Goal: Task Accomplishment & Management: Manage account settings

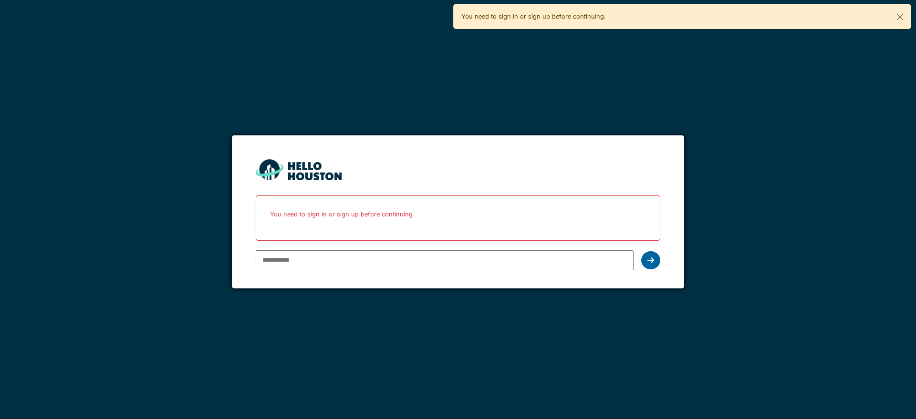
type input "**********"
click at [653, 264] on div at bounding box center [650, 260] width 19 height 18
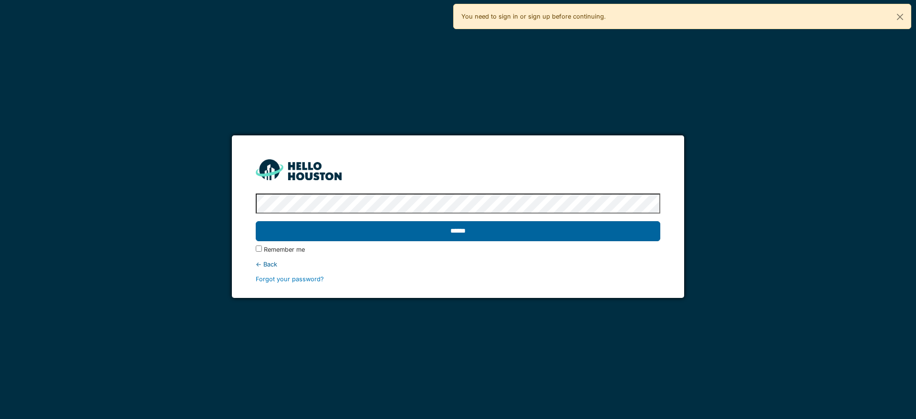
click at [458, 233] on input "******" at bounding box center [458, 231] width 404 height 20
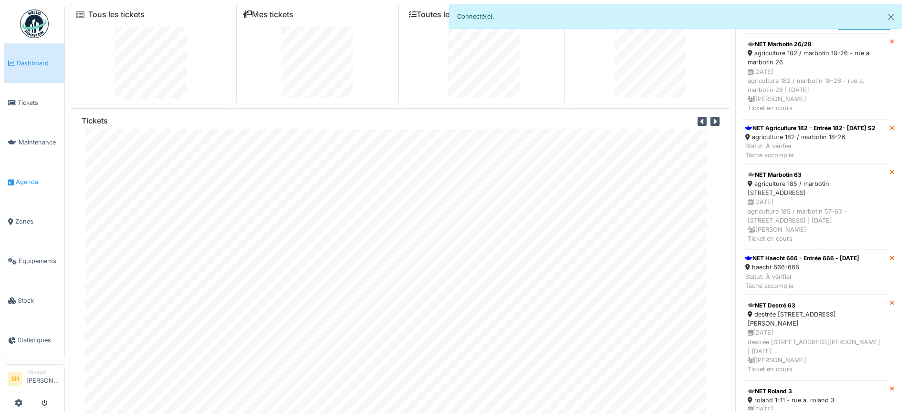
click at [25, 180] on span "Agenda" at bounding box center [38, 181] width 45 height 9
click at [29, 178] on span "Agenda" at bounding box center [38, 181] width 45 height 9
click at [30, 180] on span "Agenda" at bounding box center [38, 181] width 45 height 9
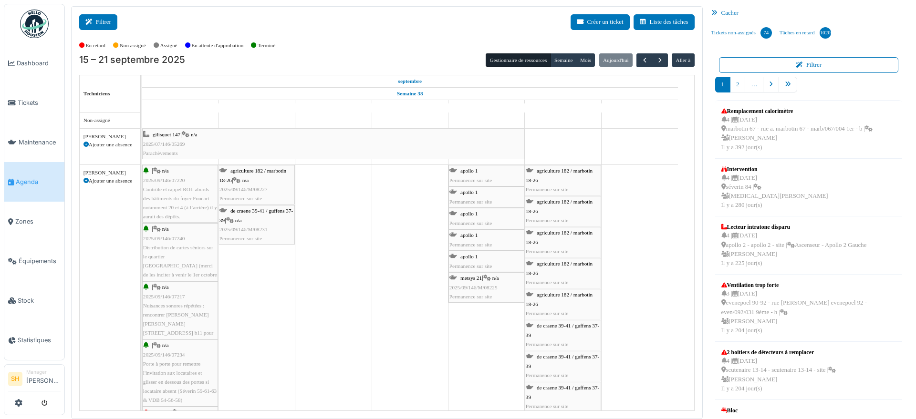
click at [94, 21] on icon at bounding box center [90, 22] width 10 height 6
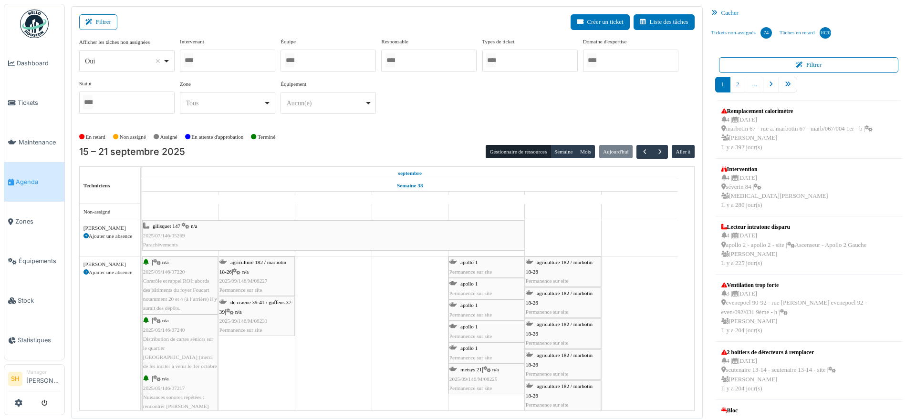
click at [322, 60] on div at bounding box center [328, 61] width 95 height 22
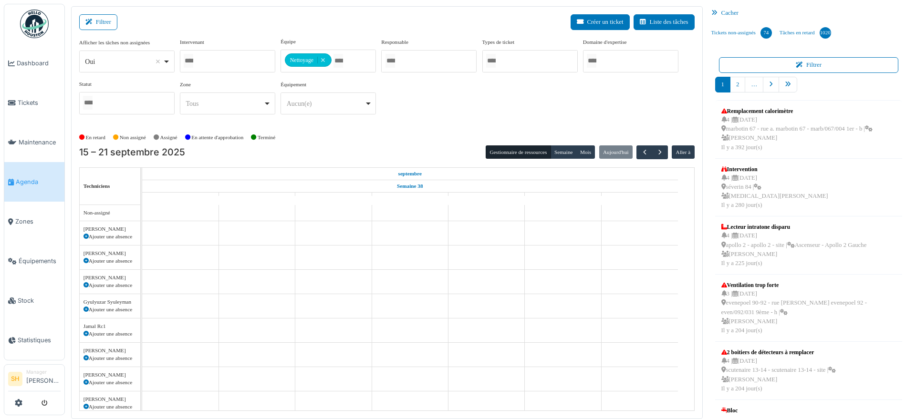
click at [397, 125] on div "Afficher les tâches non assignées *** Oui Remove item Oui Non Intervenant Abdel…" at bounding box center [386, 84] width 615 height 92
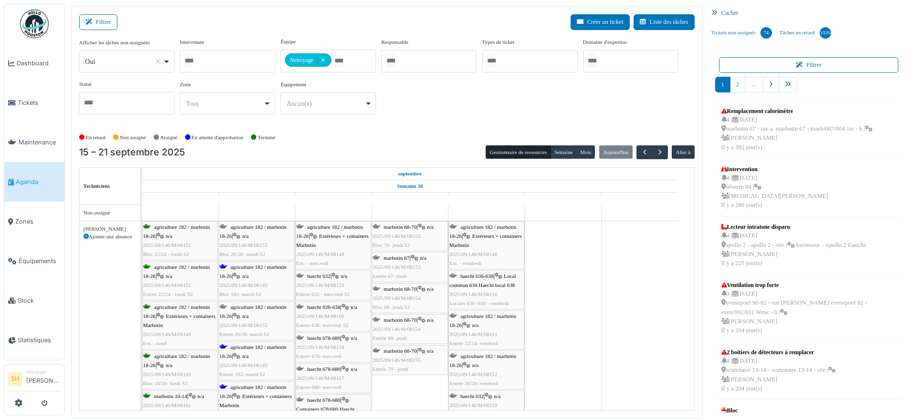
click at [239, 270] on div "agriculture 182 / marbotin 18-26 | n/a 2025/09/146/M/08149 Bloc 182- mardi S2" at bounding box center [256, 281] width 74 height 37
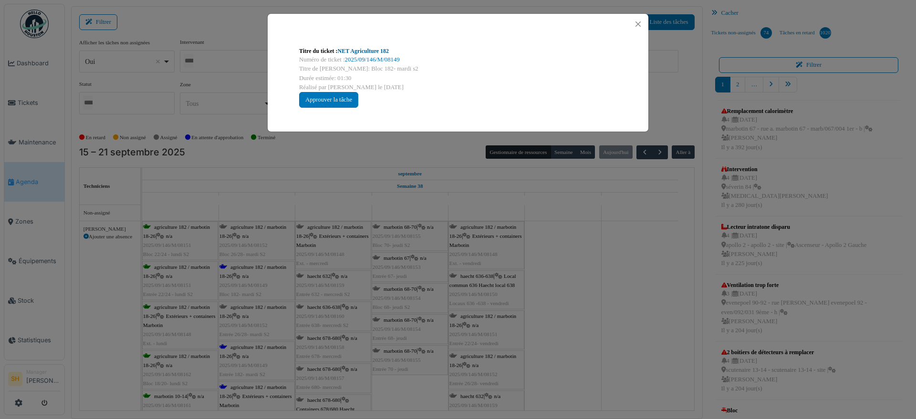
click at [355, 51] on link "NET Agriculture 182" at bounding box center [364, 51] width 52 height 7
drag, startPoint x: 568, startPoint y: 318, endPoint x: 342, endPoint y: 359, distance: 230.2
click at [566, 319] on div "Titre du ticket : NET Agriculture 182 Numéro de ticket : 2025/09/146/M/08149 Ti…" at bounding box center [458, 209] width 916 height 419
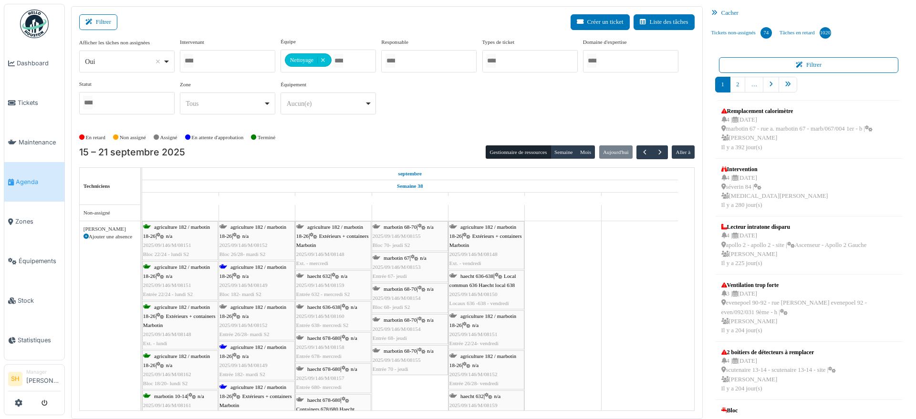
click at [255, 350] on div "agriculture 182 / marbotin 18-26 | n/a 2025/09/146/M/08149 Entrée 182- mardi S2" at bounding box center [256, 361] width 74 height 37
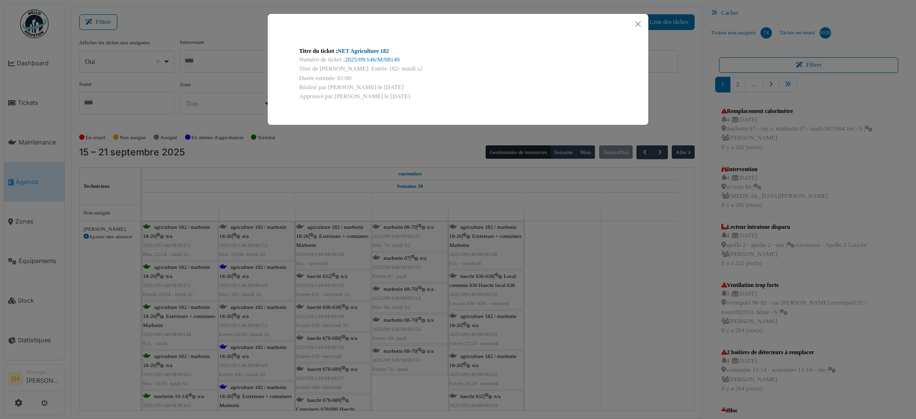
click at [369, 52] on link "NET Agriculture 182" at bounding box center [364, 51] width 52 height 7
click at [578, 300] on div "Titre du ticket : NET Agriculture 182 Numéro de ticket : 2025/09/146/M/08149 Ti…" at bounding box center [458, 209] width 916 height 419
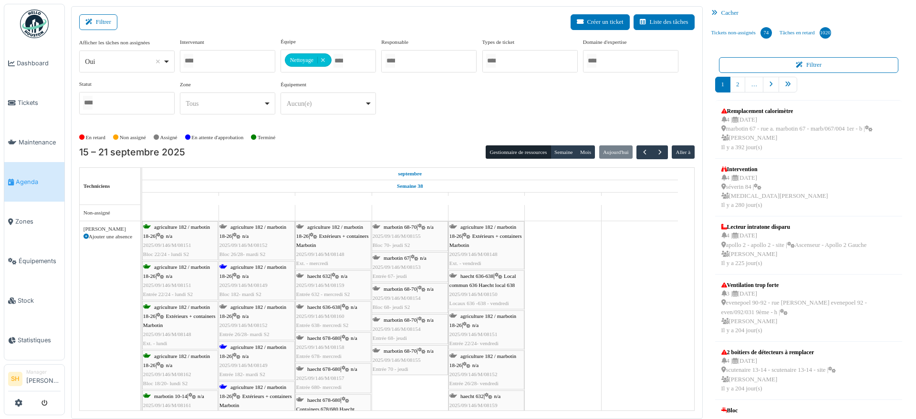
scroll to position [60, 0]
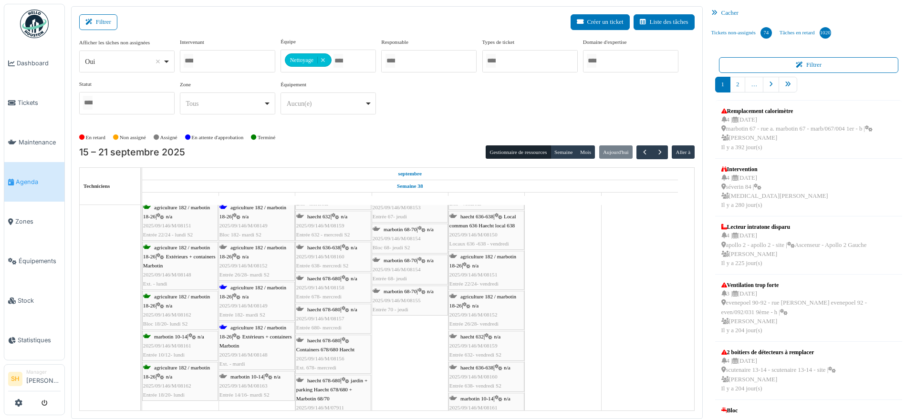
click at [257, 328] on span "agriculture 182 / marbotin 18-26" at bounding box center [252, 332] width 67 height 15
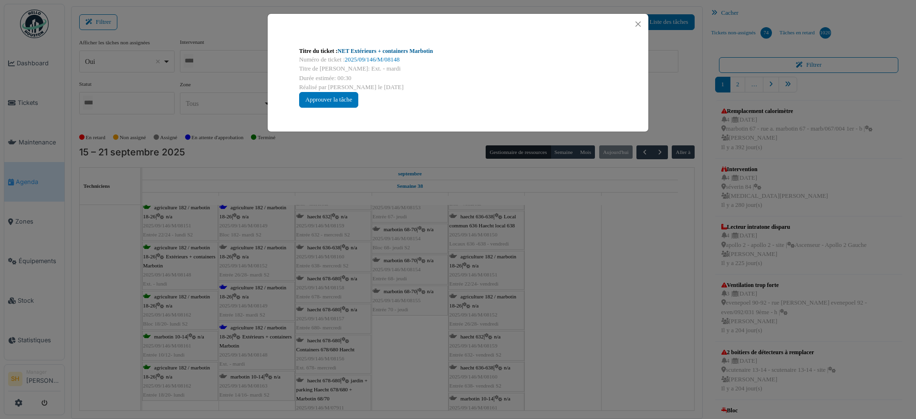
click at [369, 48] on link "NET Extérieurs + containers Marbotin" at bounding box center [385, 51] width 95 height 7
click at [568, 231] on div "Titre du ticket : NET Extérieurs + containers Marbotin Numéro de ticket : 2025/…" at bounding box center [458, 209] width 916 height 419
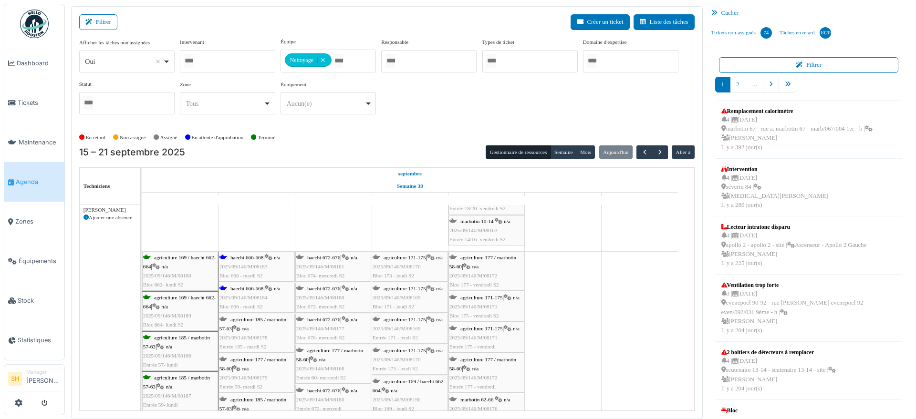
scroll to position [239, 0]
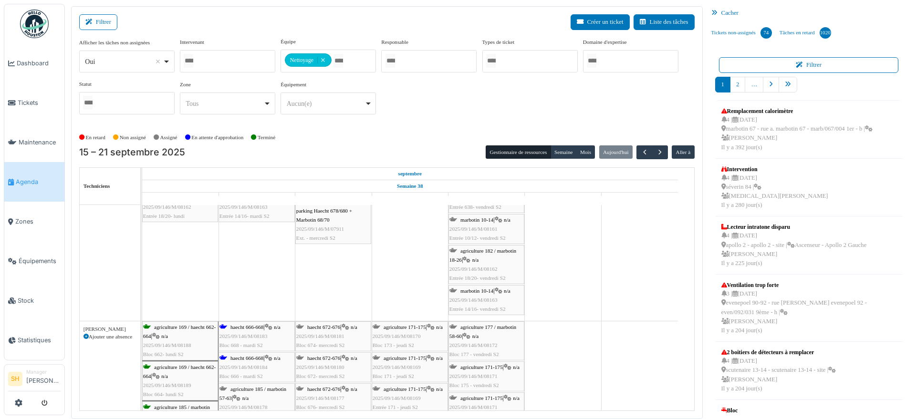
click at [260, 330] on div "haecht 666-668 | n/a 2025/09/146/M/08183 Bloc 668 - mardi S2" at bounding box center [256, 337] width 74 height 28
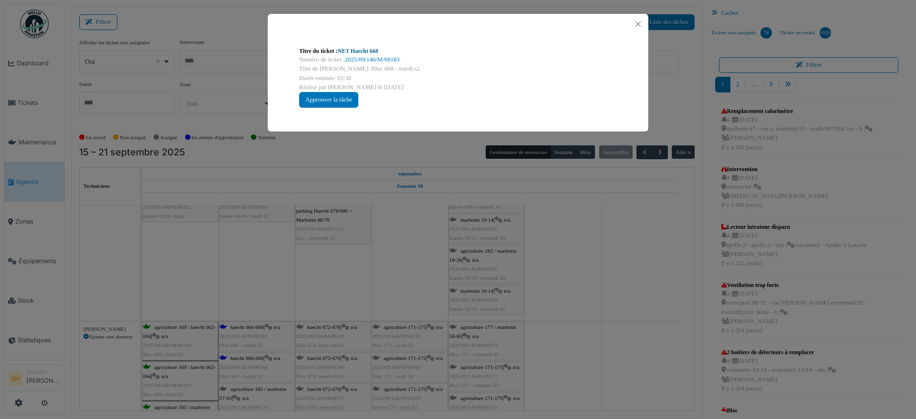
click at [356, 51] on link "NET Haecht 668" at bounding box center [358, 51] width 41 height 7
click at [391, 283] on div "Titre du ticket : NET Haecht 668 Numéro de ticket : 2025/09/146/M/08183 Titre d…" at bounding box center [458, 209] width 916 height 419
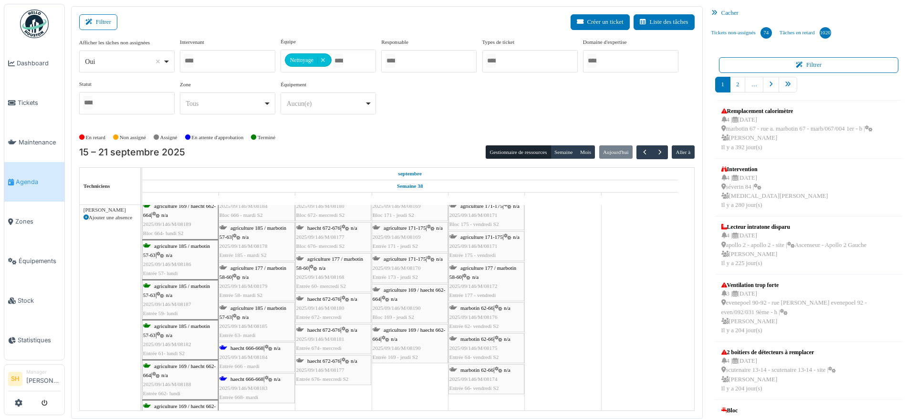
scroll to position [417, 0]
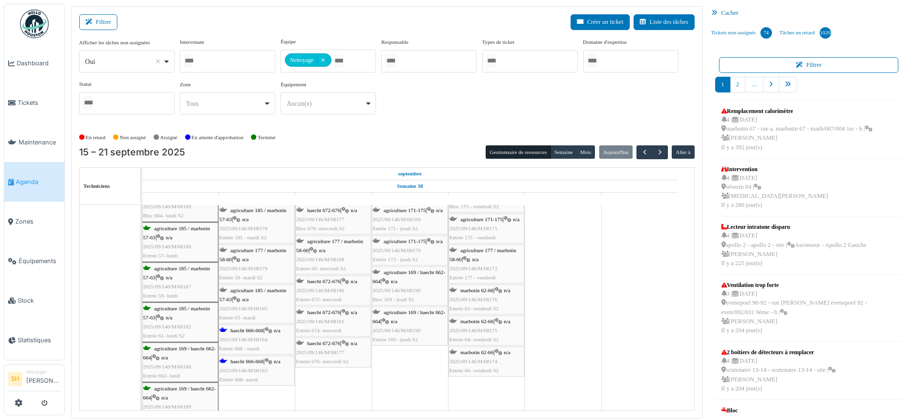
click at [247, 337] on span "2025/09/146/M/08184" at bounding box center [243, 340] width 48 height 6
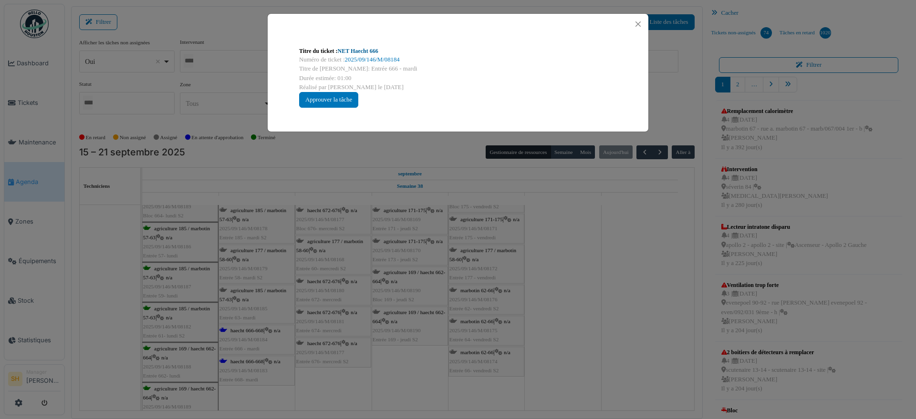
click at [366, 49] on link "NET Haecht 666" at bounding box center [358, 51] width 41 height 7
drag, startPoint x: 541, startPoint y: 277, endPoint x: 462, endPoint y: 273, distance: 78.3
click at [541, 278] on div "Titre du ticket : NET Haecht 666 Numéro de ticket : 2025/09/146/M/08184 Titre d…" at bounding box center [458, 209] width 916 height 419
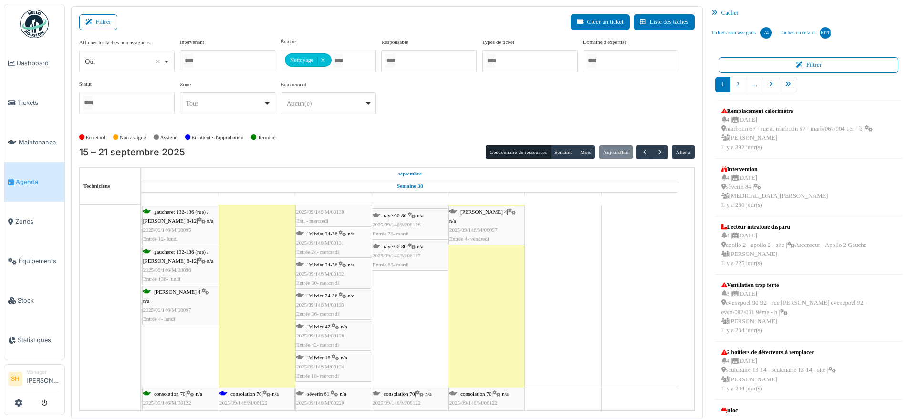
scroll to position [895, 0]
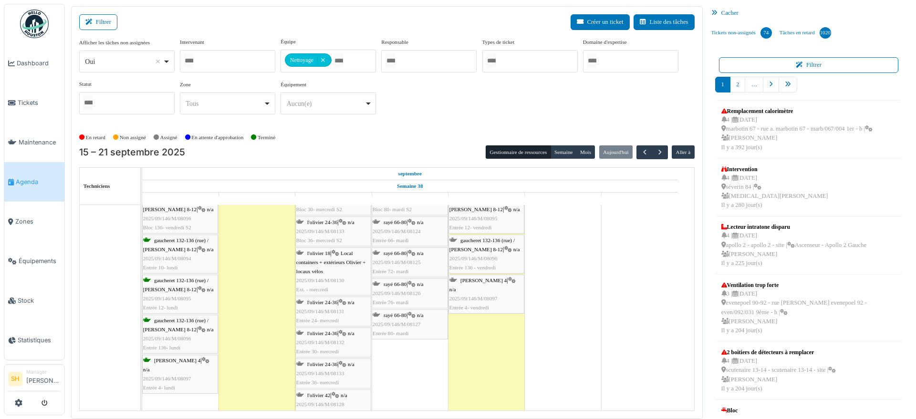
click at [240, 64] on div at bounding box center [227, 61] width 95 height 22
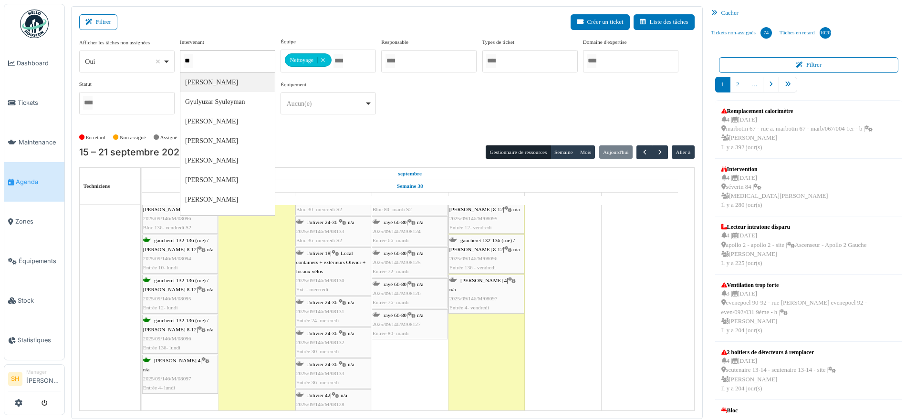
type input "***"
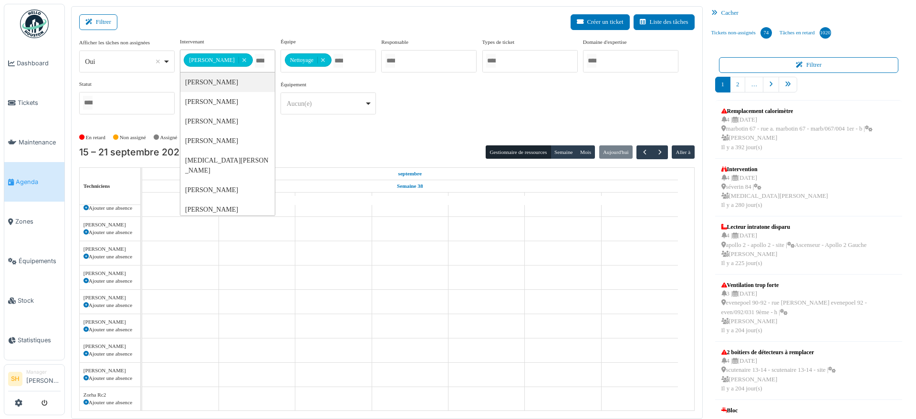
type input "*"
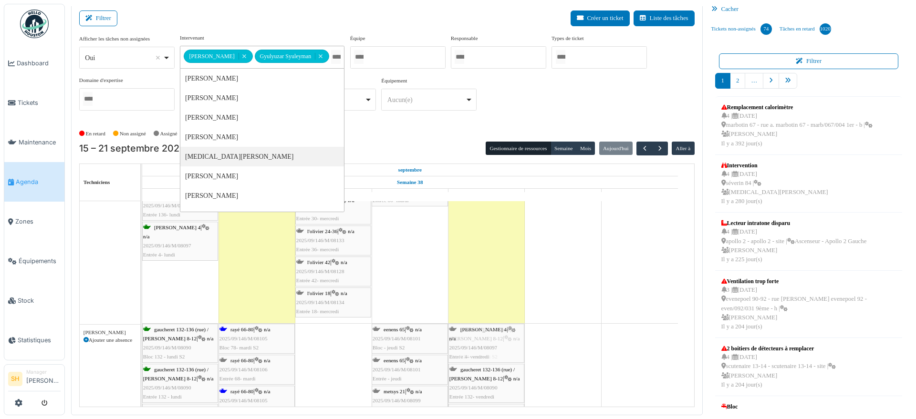
drag, startPoint x: 471, startPoint y: 305, endPoint x: 485, endPoint y: 404, distance: 100.1
click at [485, 404] on tbody "apollo 1 Permanence sur site apollo 1 Permanence sur site apollo 1 Permanence s…" at bounding box center [410, 312] width 536 height 614
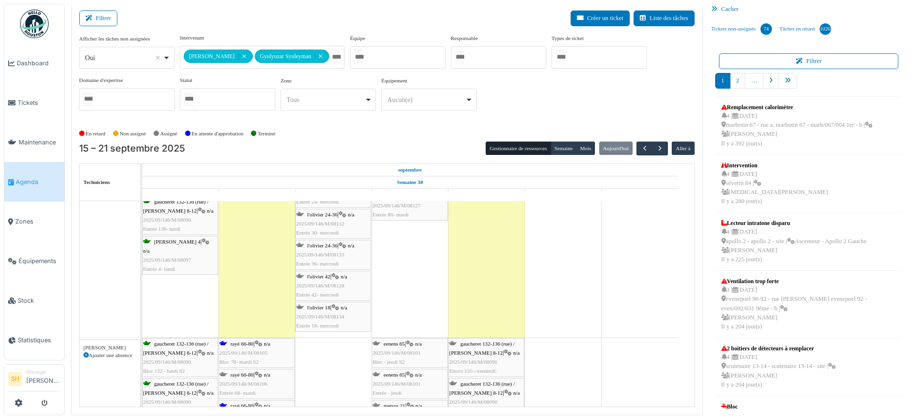
drag, startPoint x: 507, startPoint y: 321, endPoint x: 506, endPoint y: 405, distance: 83.5
click at [506, 405] on tbody "apollo 1 Permanence sur site apollo 1 Permanence sur site apollo 1 Permanence s…" at bounding box center [410, 342] width 536 height 645
drag, startPoint x: 491, startPoint y: 272, endPoint x: 484, endPoint y: 405, distance: 133.3
click at [484, 405] on tbody "apollo 1 Permanence sur site apollo 1 Permanence sur site apollo 1 Permanence s…" at bounding box center [410, 361] width 536 height 685
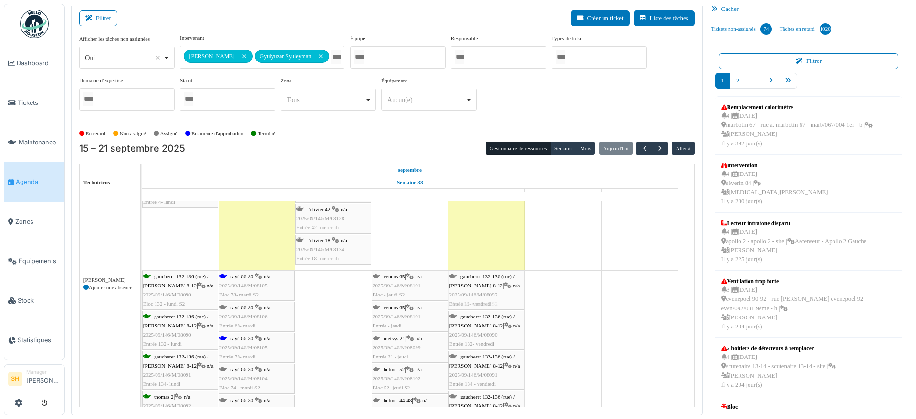
drag, startPoint x: 501, startPoint y: 274, endPoint x: 499, endPoint y: 399, distance: 124.5
click at [499, 399] on tbody "apollo 1 Permanence sur site apollo 1 Permanence sur site apollo 1 Permanence s…" at bounding box center [410, 294] width 536 height 685
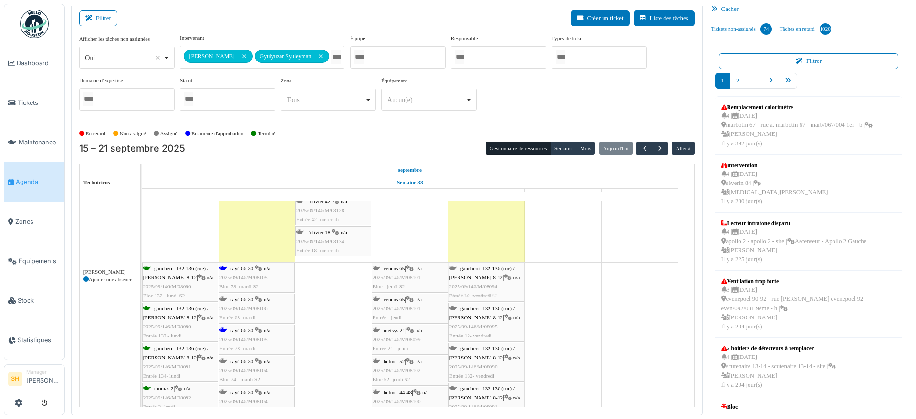
drag, startPoint x: 494, startPoint y: 236, endPoint x: 487, endPoint y: 401, distance: 165.2
click at [487, 401] on tbody "apollo 1 Permanence sur site apollo 1 Permanence sur site apollo 1 Permanence s…" at bounding box center [410, 306] width 536 height 725
click at [560, 383] on td at bounding box center [563, 324] width 76 height 765
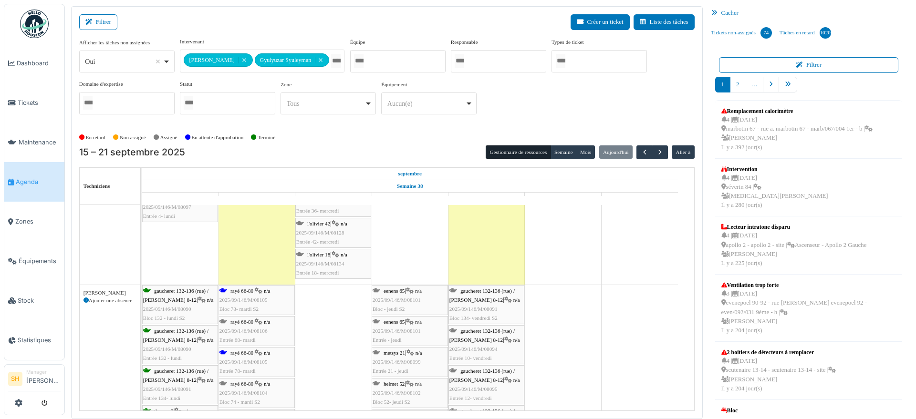
click at [246, 297] on span "2025/09/146/M/08105" at bounding box center [243, 300] width 48 height 6
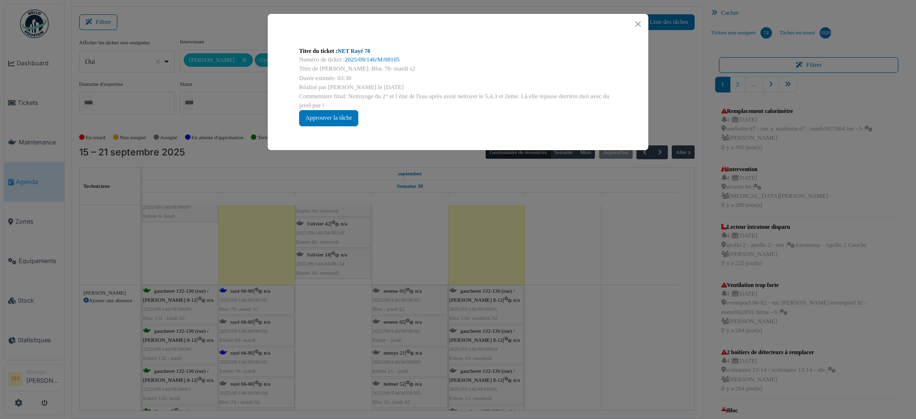
click at [352, 52] on link "NET Rayé 78" at bounding box center [354, 51] width 32 height 7
click at [653, 357] on div "Titre du ticket : NET Rayé 78 Numéro de ticket : 2025/09/146/M/08105 Titre de l…" at bounding box center [458, 209] width 916 height 419
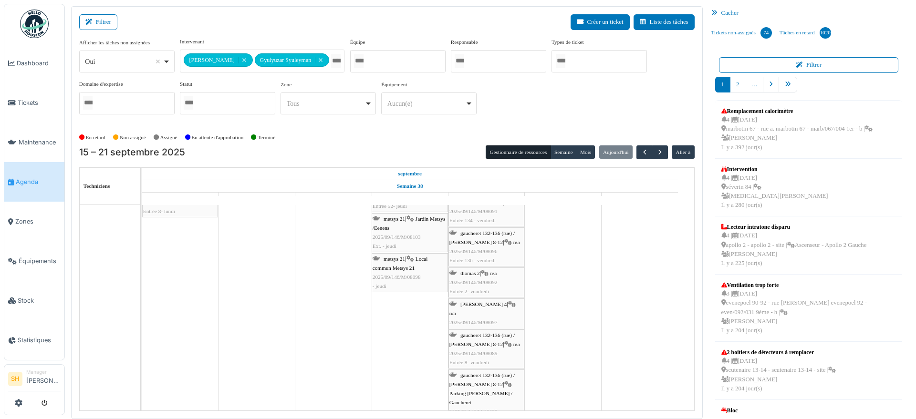
scroll to position [439, 0]
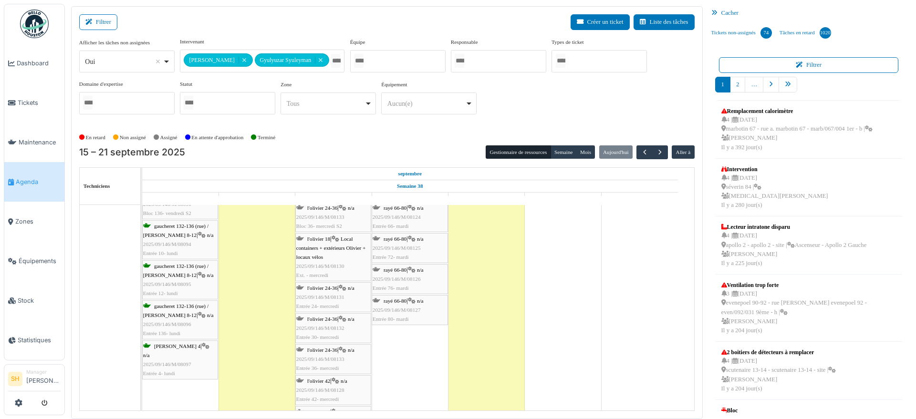
click at [379, 63] on div at bounding box center [397, 61] width 95 height 22
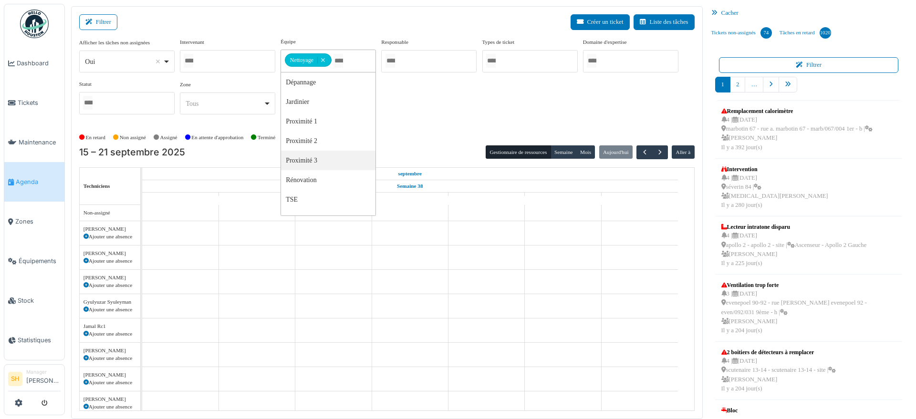
click at [416, 91] on div "Afficher les tâches non assignées *** Oui Remove item Oui Non Intervenant Abdel…" at bounding box center [386, 80] width 615 height 84
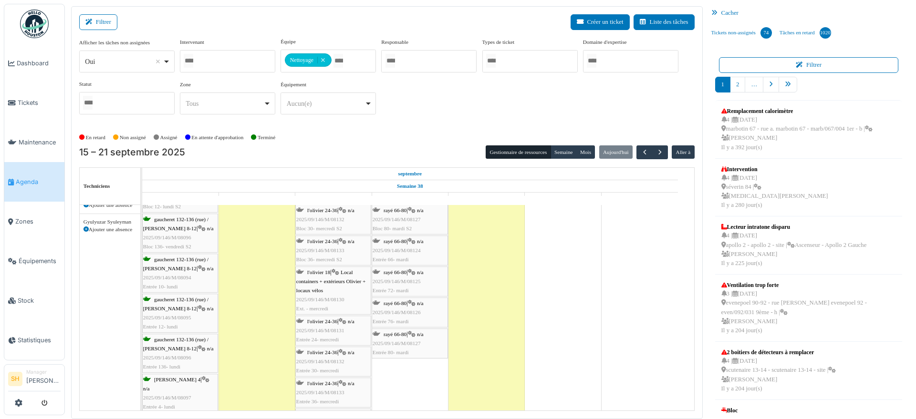
scroll to position [716, 0]
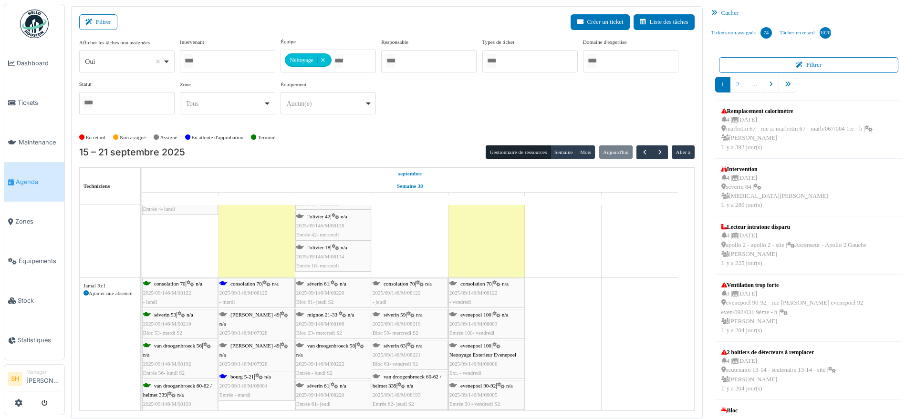
click at [240, 282] on span "consolation 70" at bounding box center [245, 284] width 31 height 6
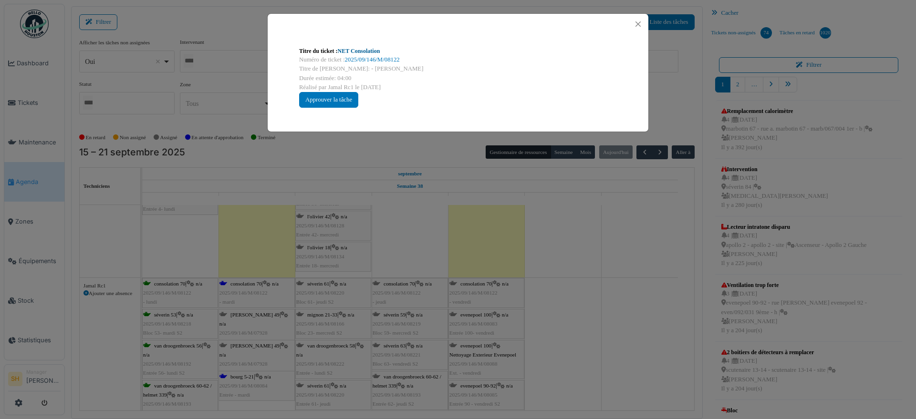
click at [357, 49] on link "NET Consolation" at bounding box center [359, 51] width 42 height 7
click at [577, 289] on div "Titre du ticket : NET Consolation Numéro de ticket : 2025/09/146/M/08122 Titre …" at bounding box center [458, 209] width 916 height 419
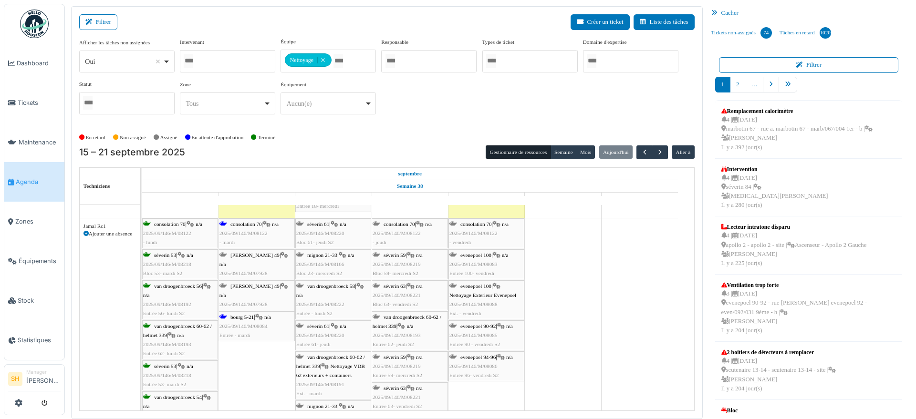
click at [247, 319] on span "bourg 5-21" at bounding box center [241, 317] width 23 height 6
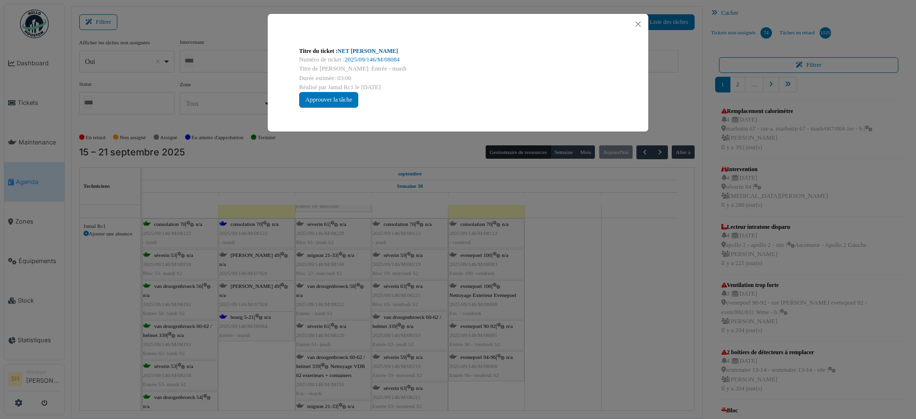
click at [362, 50] on link "NET C. Bourg" at bounding box center [368, 51] width 61 height 7
click at [585, 281] on div "Titre du ticket : NET C. Bourg Numéro de ticket : 2025/09/146/M/08084 Titre de …" at bounding box center [458, 209] width 916 height 419
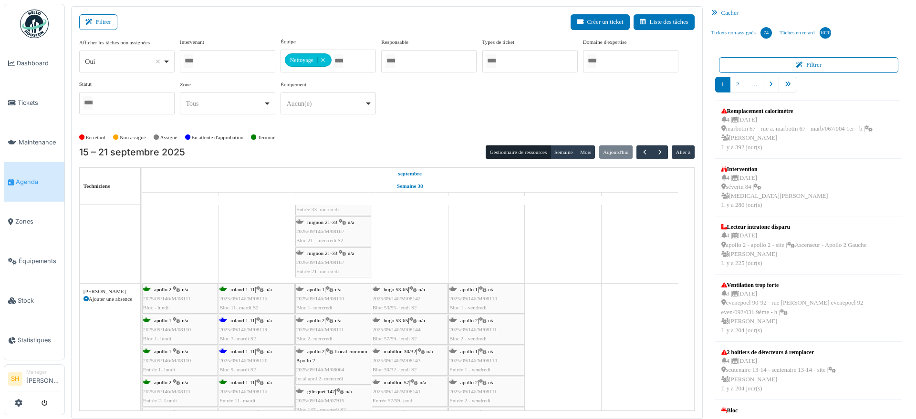
scroll to position [1252, 0]
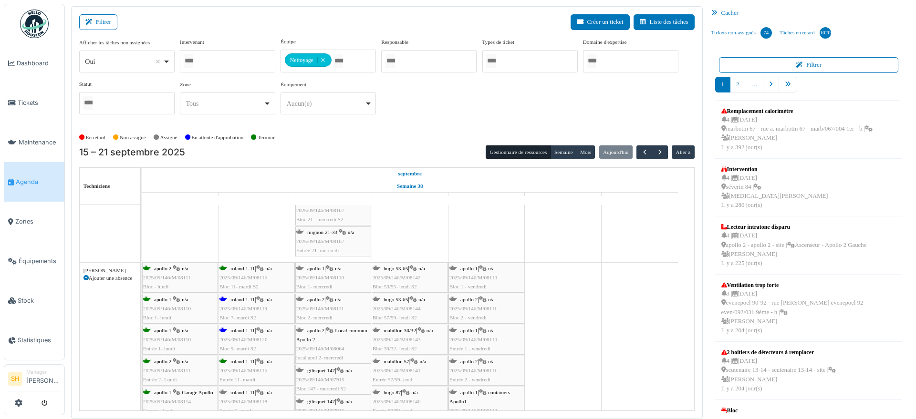
click at [244, 300] on span "roland 1-11" at bounding box center [242, 300] width 24 height 6
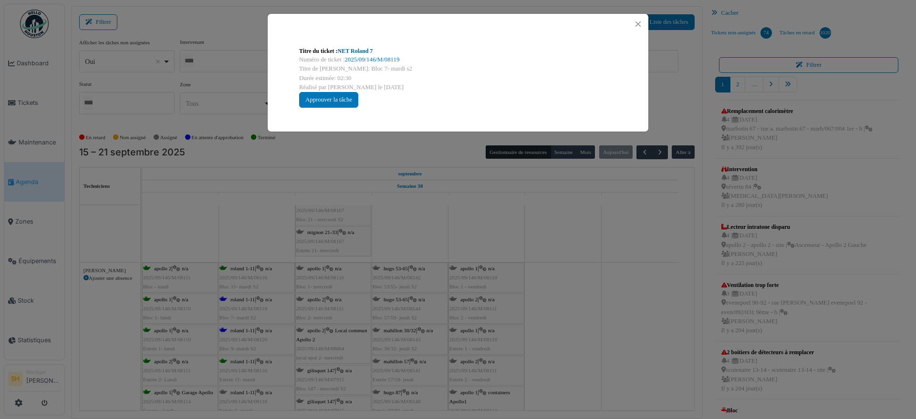
click at [348, 48] on link "NET Roland 7" at bounding box center [355, 51] width 35 height 7
click at [573, 230] on div "Titre du ticket : NET Roland 7 Numéro de ticket : 2025/09/146/M/08119 Titre de …" at bounding box center [458, 209] width 916 height 419
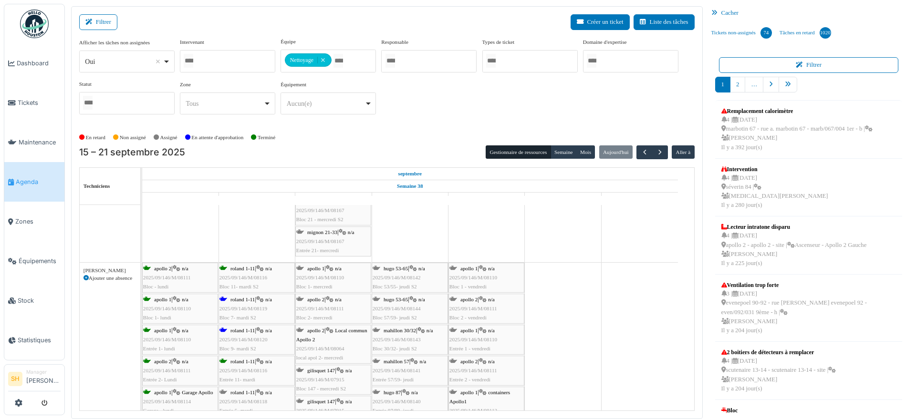
click at [255, 333] on span "roland 1-11" at bounding box center [242, 331] width 24 height 6
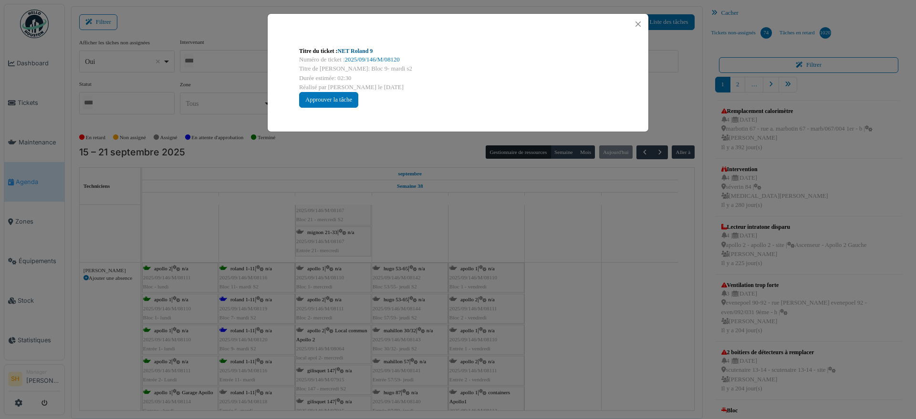
click at [360, 51] on link "NET Roland 9" at bounding box center [355, 51] width 35 height 7
click at [465, 230] on div "Titre du ticket : NET Roland 9 Numéro de ticket : 2025/09/146/M/08120 Titre de …" at bounding box center [458, 209] width 916 height 419
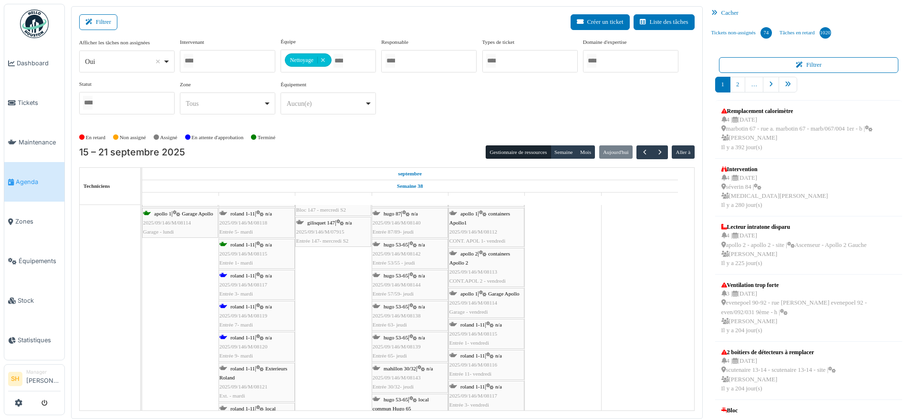
scroll to position [1431, 0]
click at [236, 274] on span "roland 1-11" at bounding box center [242, 276] width 24 height 6
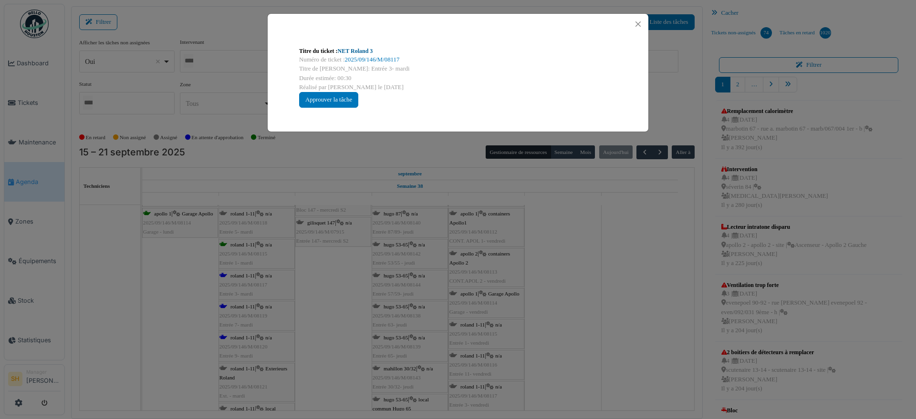
click at [359, 48] on link "NET Roland 3" at bounding box center [355, 51] width 35 height 7
click at [609, 279] on div "Titre du ticket : NET Roland 3 Numéro de ticket : 2025/09/146/M/08117 Titre de …" at bounding box center [458, 209] width 916 height 419
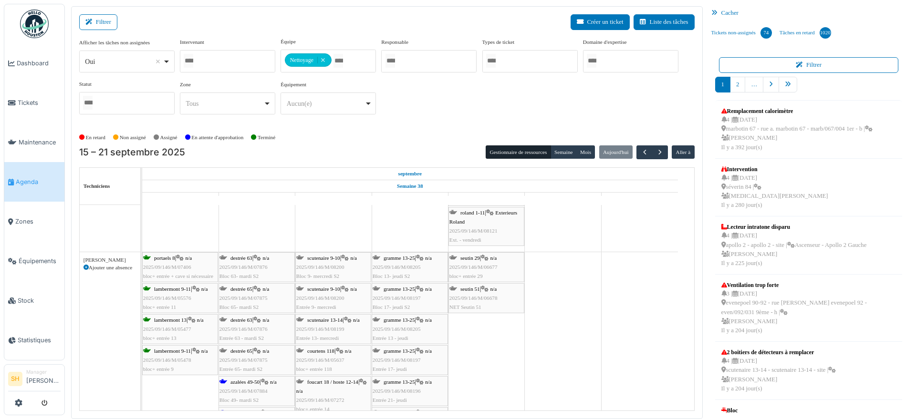
scroll to position [1789, 0]
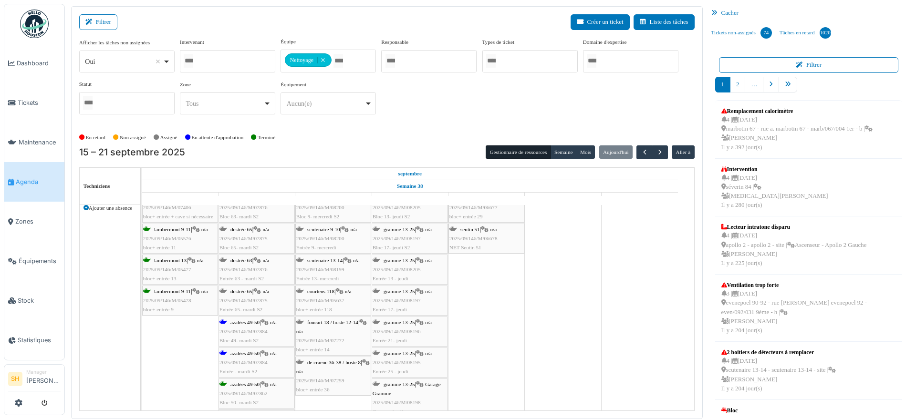
click at [240, 325] on div "azalées 49-50 | n/a 2025/09/146/M/07884 Bloc 49- mardi S2" at bounding box center [256, 332] width 74 height 28
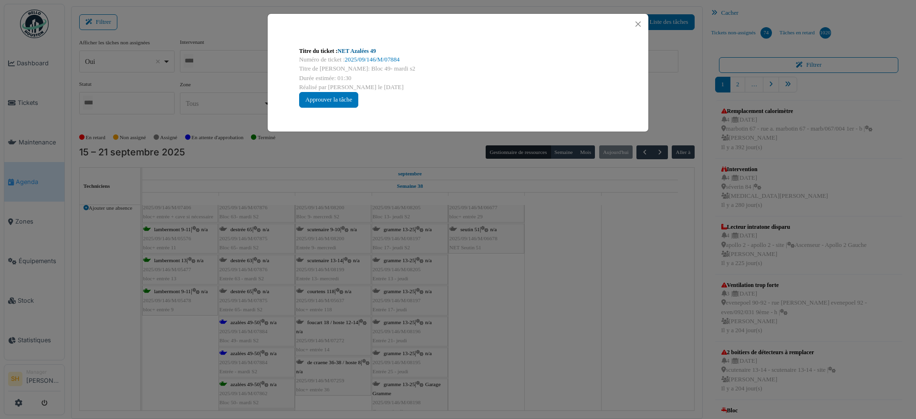
click at [369, 51] on link "NET Azalées 49" at bounding box center [357, 51] width 38 height 7
click at [629, 276] on div "Titre du ticket : NET Azalées 49 Numéro de ticket : 2025/09/146/M/07884 Titre d…" at bounding box center [458, 209] width 916 height 419
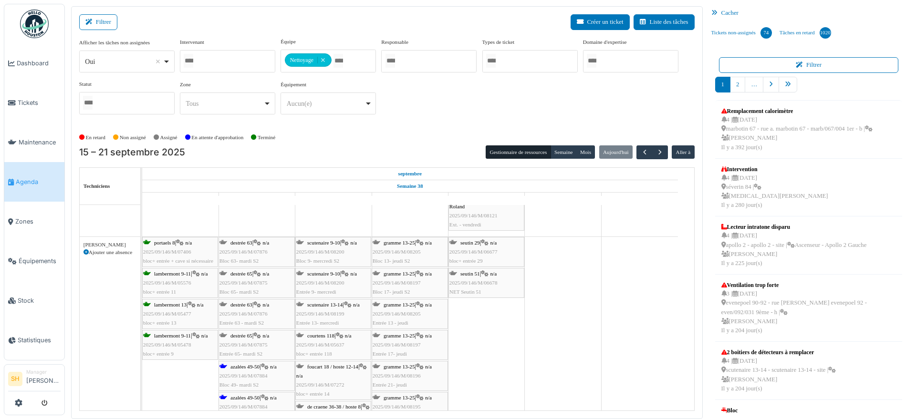
scroll to position [1729, 0]
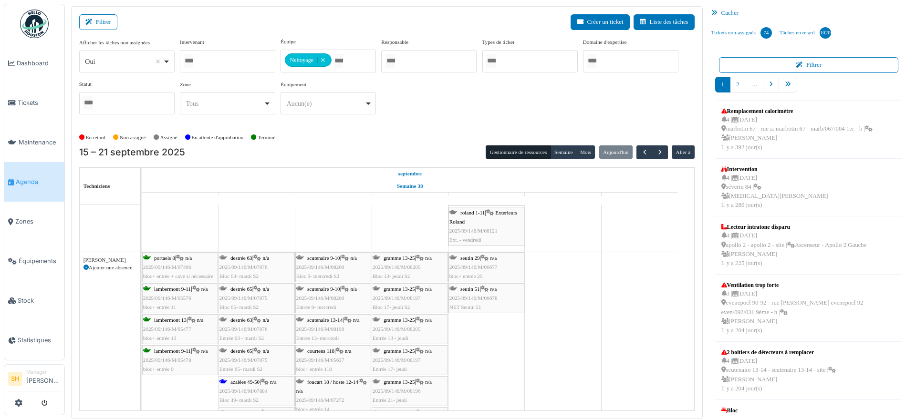
click at [241, 255] on span "destrée 63" at bounding box center [241, 258] width 22 height 6
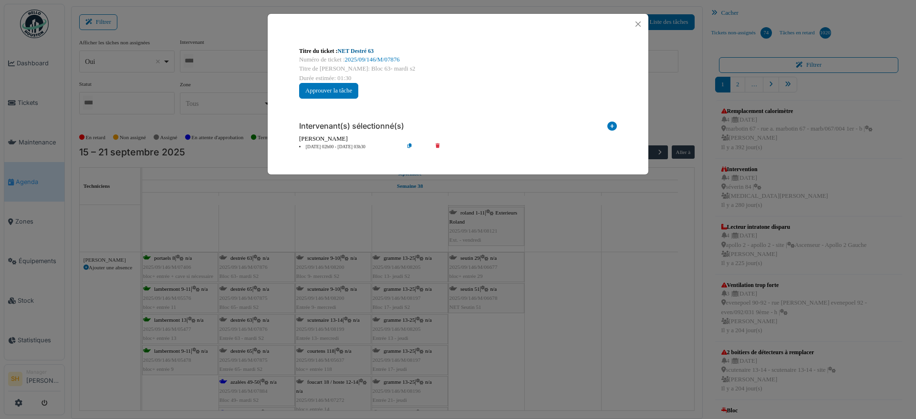
click at [360, 49] on link "NET Destré 63" at bounding box center [356, 51] width 36 height 7
click at [531, 337] on div "Titre du ticket : NET Destré 63 Numéro de ticket : 2025/09/146/M/07876 Titre de…" at bounding box center [458, 209] width 916 height 419
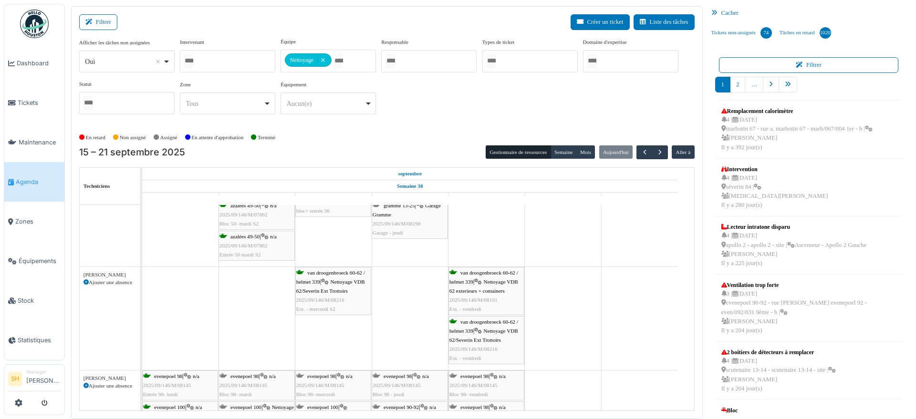
scroll to position [2087, 0]
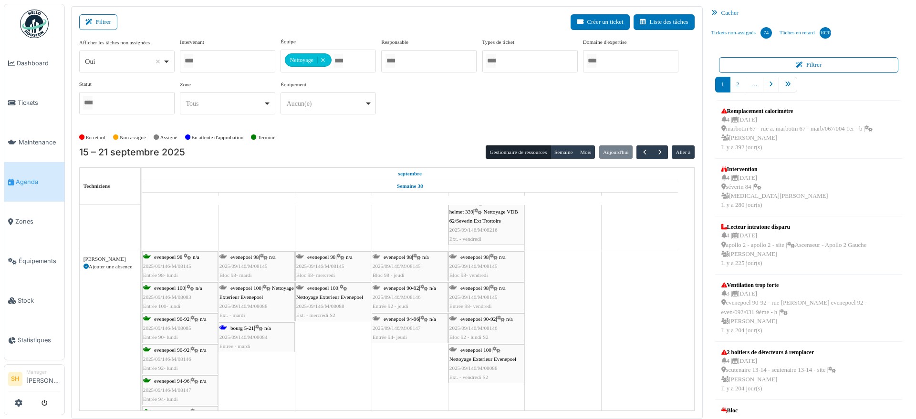
click at [249, 326] on span "bourg 5-21" at bounding box center [241, 328] width 23 height 6
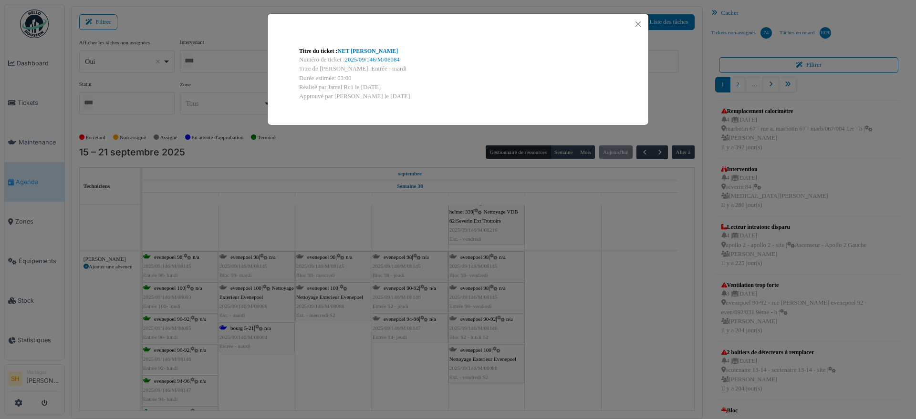
click at [333, 351] on div "Titre du ticket : NET C. Bourg Numéro de ticket : 2025/09/146/M/08084 Titre de …" at bounding box center [458, 209] width 916 height 419
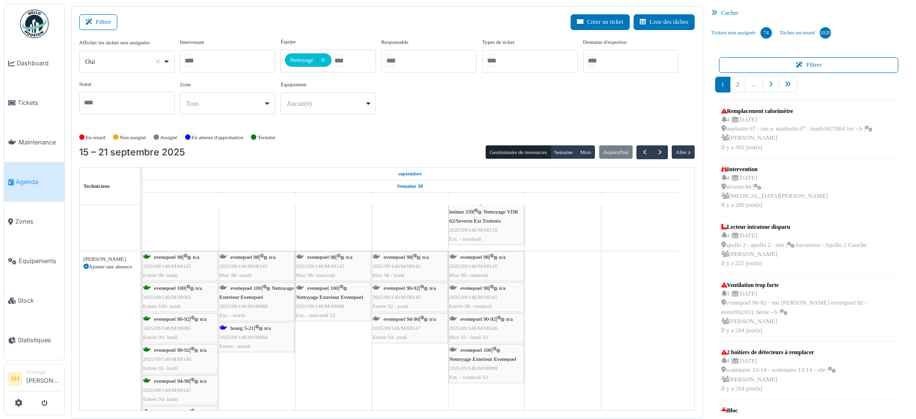
click at [258, 260] on div "evenepoel 98 | n/a 2025/09/146/M/08145 Bloc 98- mardi" at bounding box center [256, 267] width 74 height 28
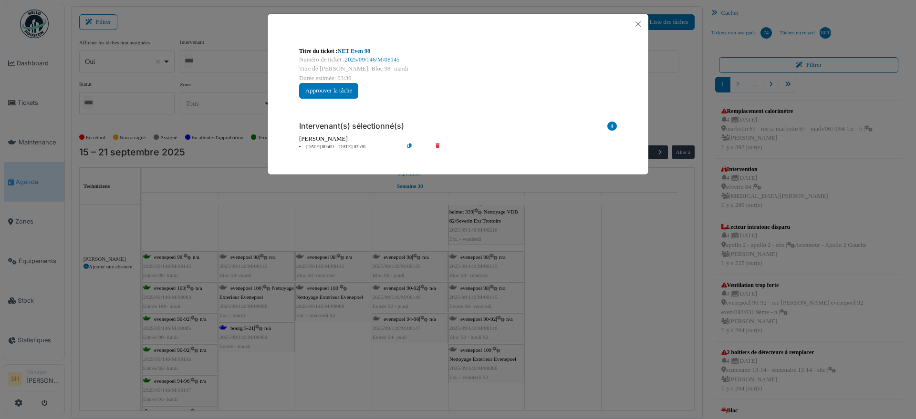
click at [357, 52] on link "NET Even 98" at bounding box center [354, 51] width 32 height 7
click at [549, 369] on div "Titre du ticket : NET Even 98 Numéro de ticket : 2025/09/146/M/08145 Titre de l…" at bounding box center [458, 209] width 916 height 419
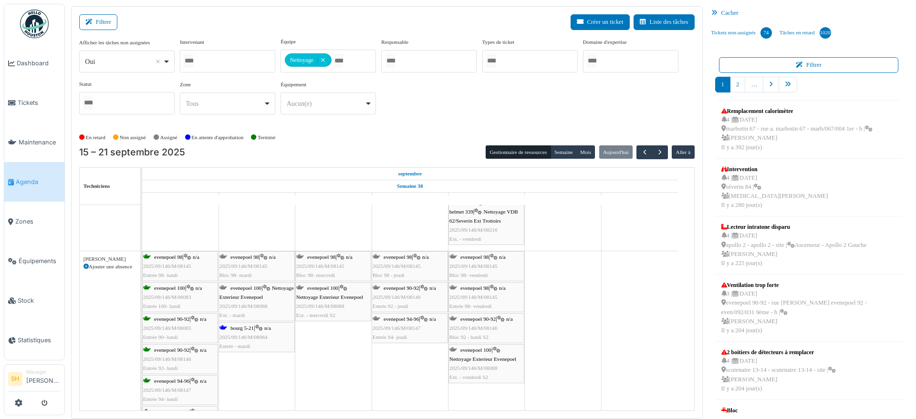
click at [254, 293] on span "Nettoyage Exterieur Evenepoel" at bounding box center [256, 292] width 74 height 15
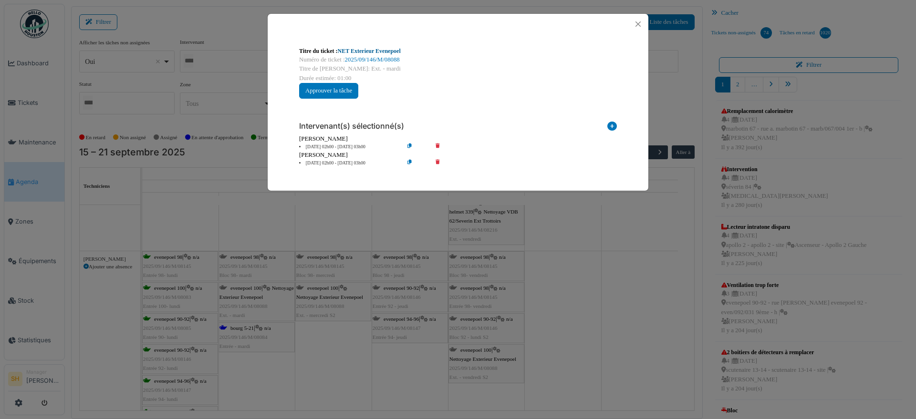
click at [346, 48] on link "NET Exterieur Evenepoel" at bounding box center [369, 51] width 63 height 7
drag, startPoint x: 624, startPoint y: 346, endPoint x: 407, endPoint y: 325, distance: 217.6
click at [615, 346] on div "Titre du ticket : NET Exterieur Evenepoel Numéro de ticket : 2025/09/146/M/0808…" at bounding box center [458, 209] width 916 height 419
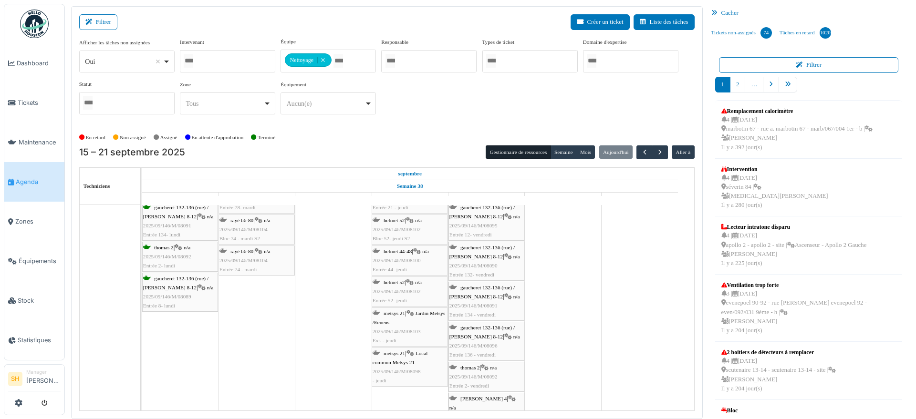
scroll to position [2982, 0]
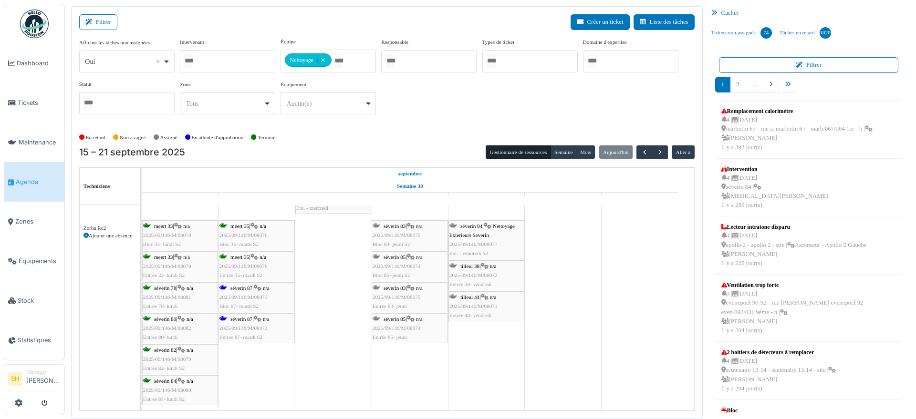
click at [256, 292] on div "séverin 87 | n/a 2025/09/146/M/08073 Bloc 87- mardi S2" at bounding box center [256, 298] width 74 height 28
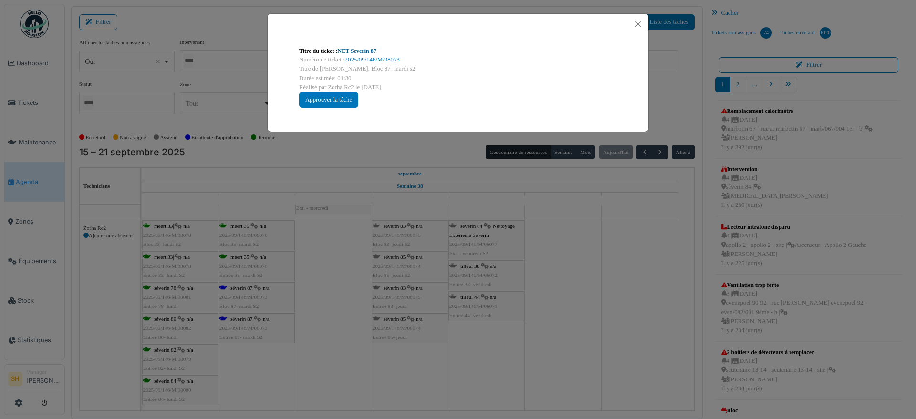
click at [371, 53] on link "NET Severin 87" at bounding box center [357, 51] width 39 height 7
click at [552, 276] on div "Titre du ticket : NET Severin 87 Numéro de ticket : 2025/09/146/M/08073 Titre d…" at bounding box center [458, 209] width 916 height 419
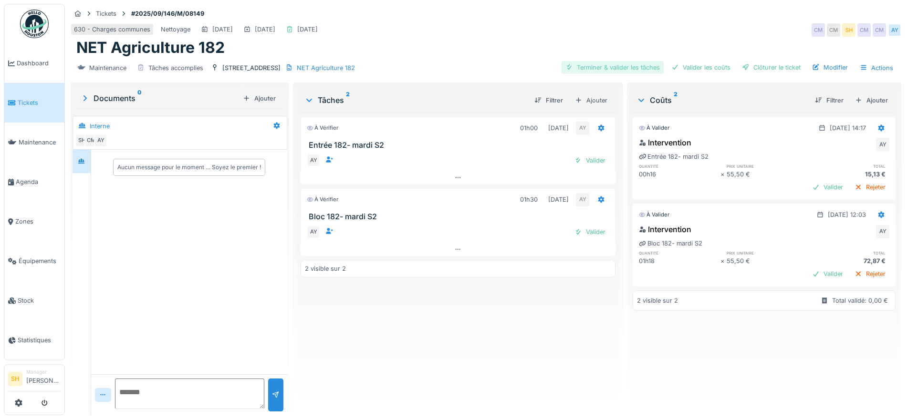
click at [633, 66] on div "Terminer & valider les tâches" at bounding box center [613, 67] width 102 height 13
click at [671, 64] on div at bounding box center [675, 67] width 8 height 9
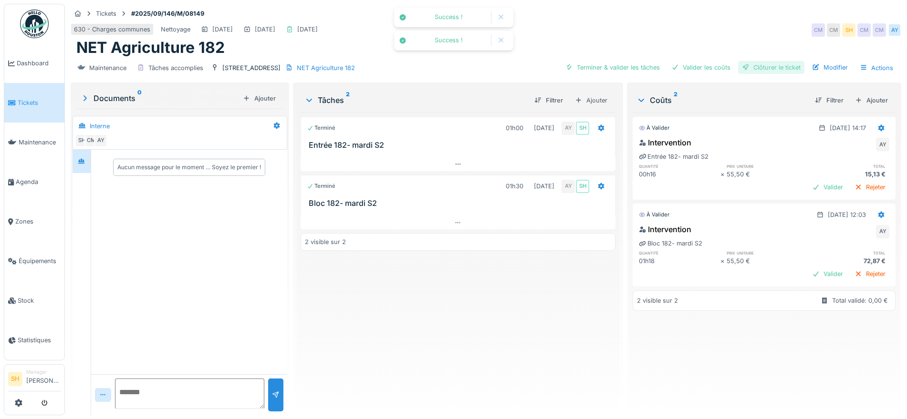
click at [742, 65] on div at bounding box center [746, 67] width 8 height 9
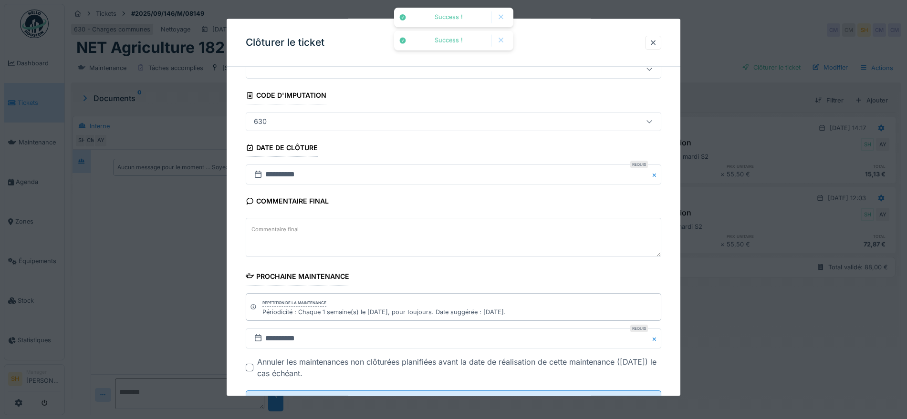
scroll to position [82, 0]
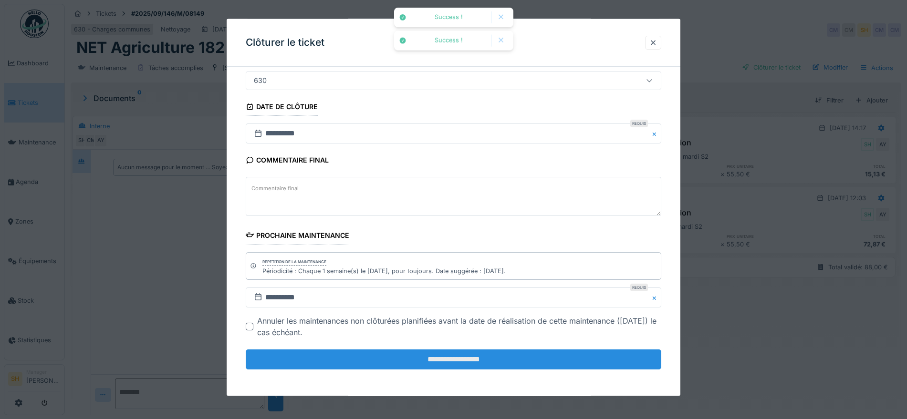
click at [453, 360] on input "**********" at bounding box center [454, 360] width 416 height 20
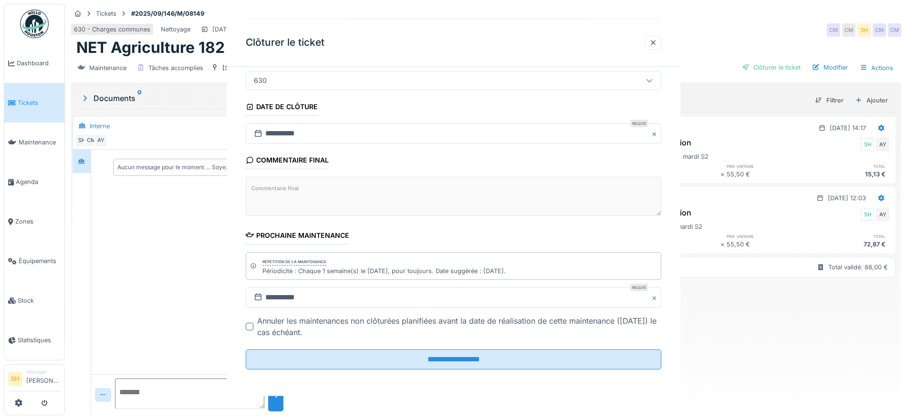
scroll to position [0, 0]
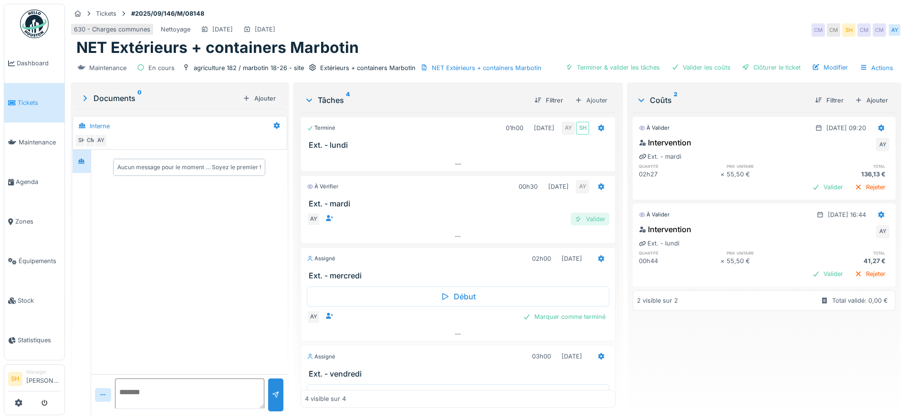
click at [575, 219] on div "Valider" at bounding box center [590, 219] width 39 height 13
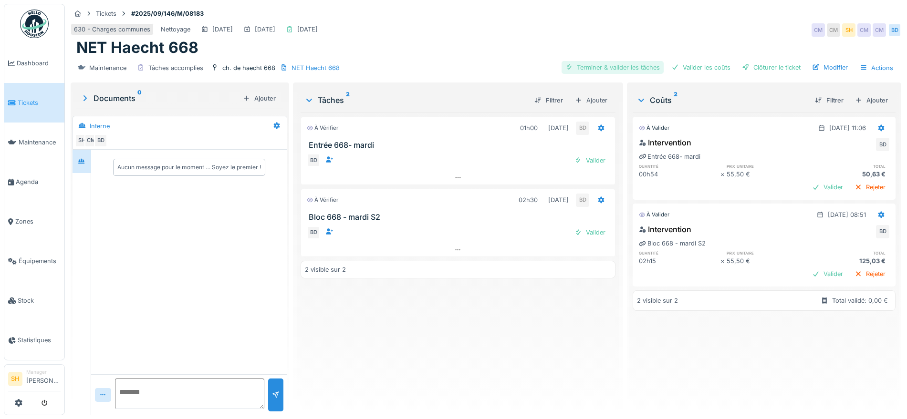
click at [615, 65] on div "Terminer & valider les tâches" at bounding box center [613, 67] width 102 height 13
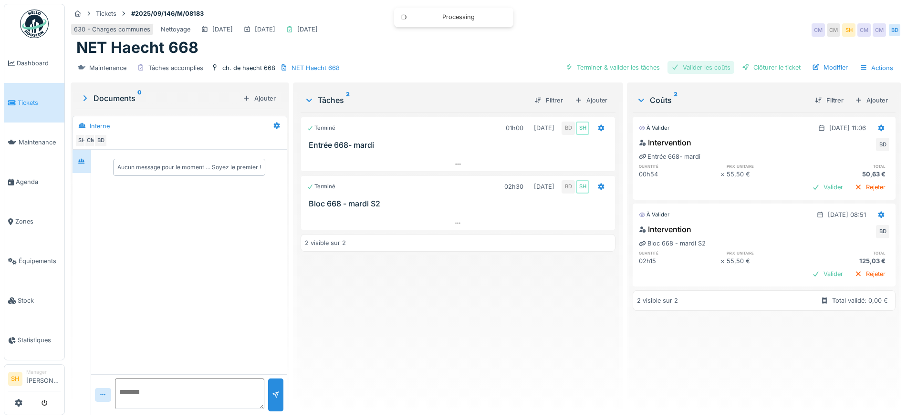
click at [696, 66] on div "Valider les coûts" at bounding box center [700, 67] width 67 height 13
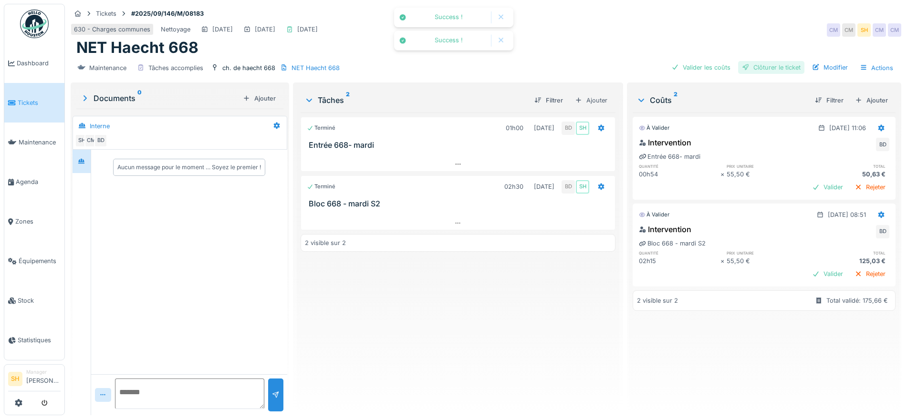
click at [751, 68] on div "Clôturer le ticket" at bounding box center [771, 67] width 66 height 13
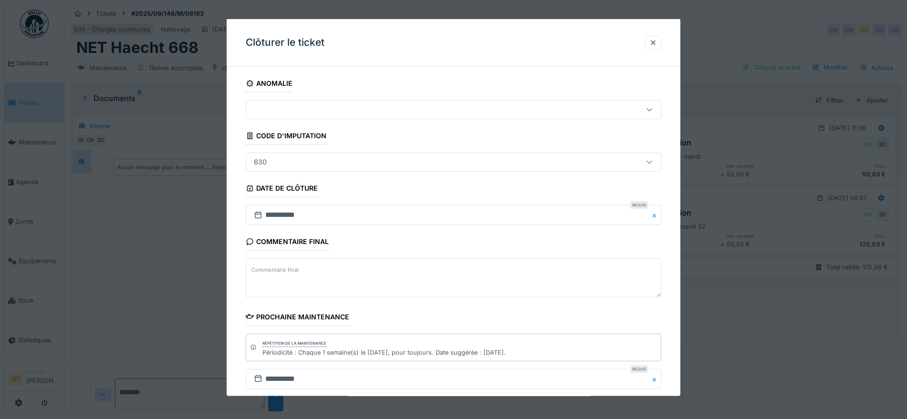
scroll to position [82, 0]
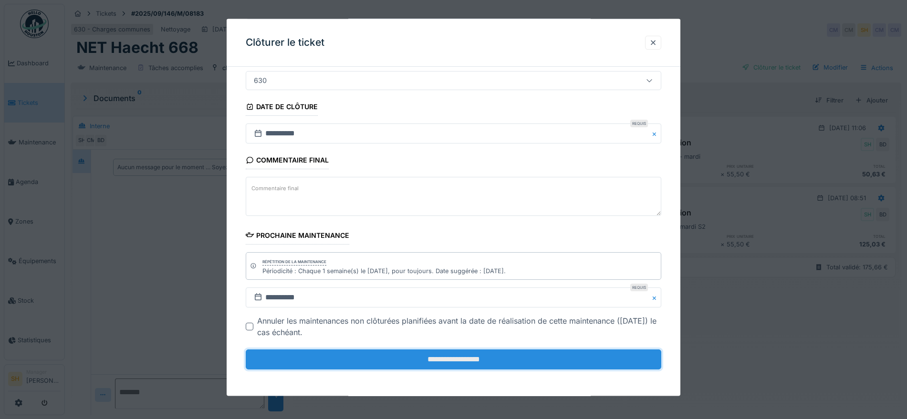
click at [403, 360] on input "**********" at bounding box center [454, 360] width 416 height 20
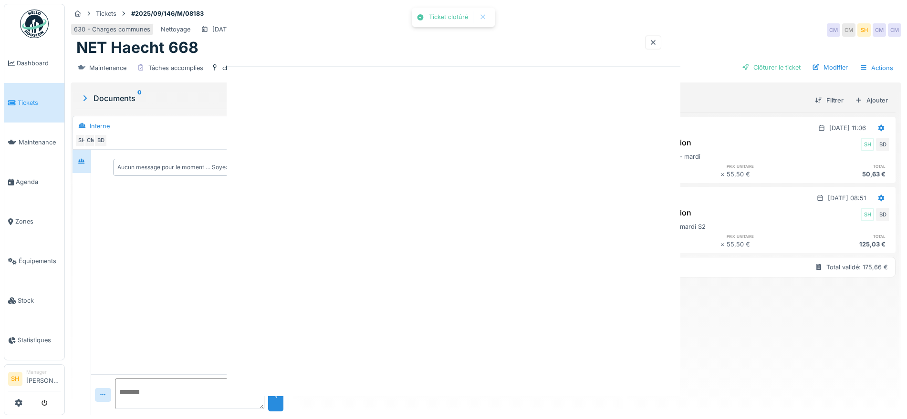
scroll to position [0, 0]
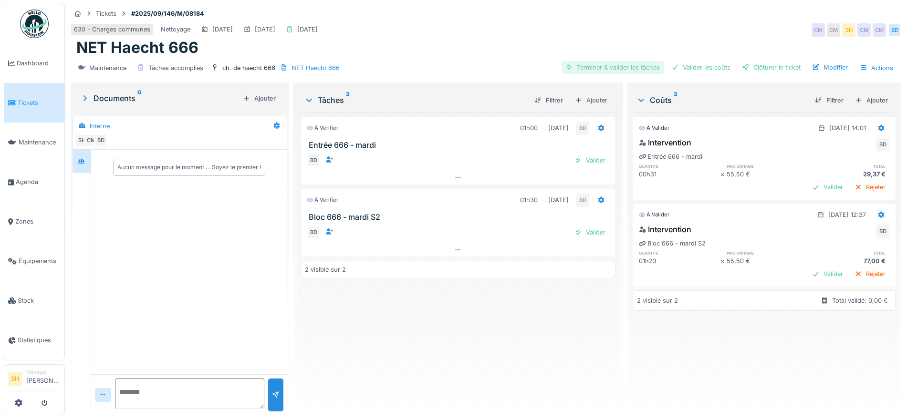
click at [627, 65] on div "Terminer & valider les tâches" at bounding box center [613, 67] width 102 height 13
click at [684, 63] on div "Valider les coûts" at bounding box center [700, 67] width 67 height 13
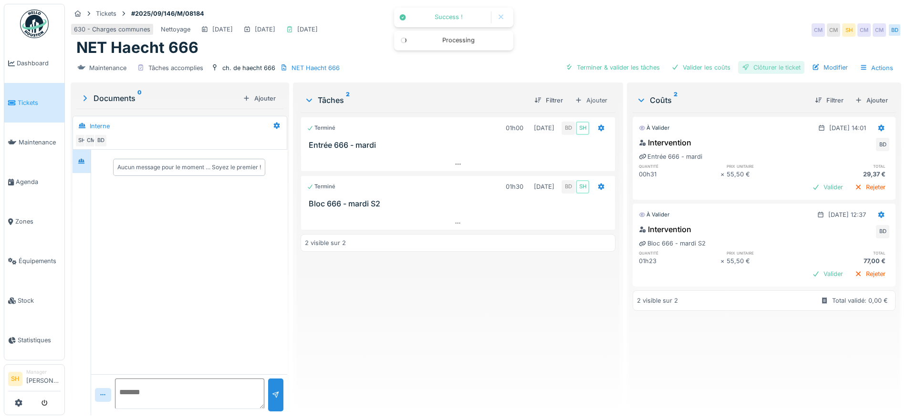
click at [780, 63] on div "Clôturer le ticket" at bounding box center [771, 67] width 66 height 13
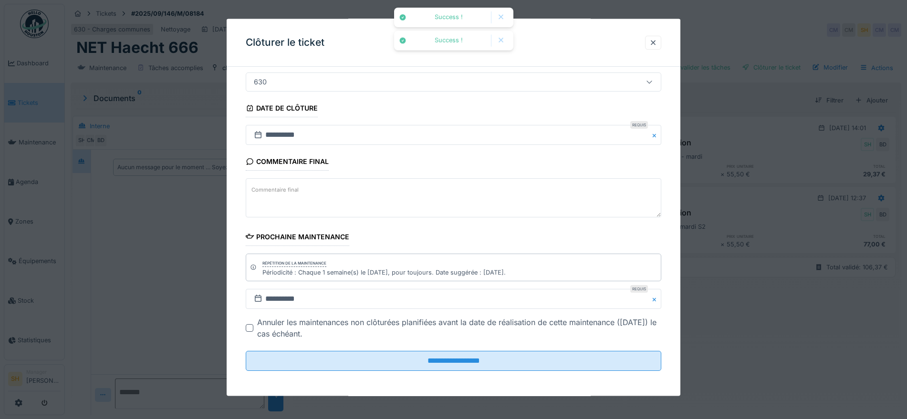
scroll to position [82, 0]
click at [537, 369] on fieldset "**********" at bounding box center [454, 185] width 416 height 385
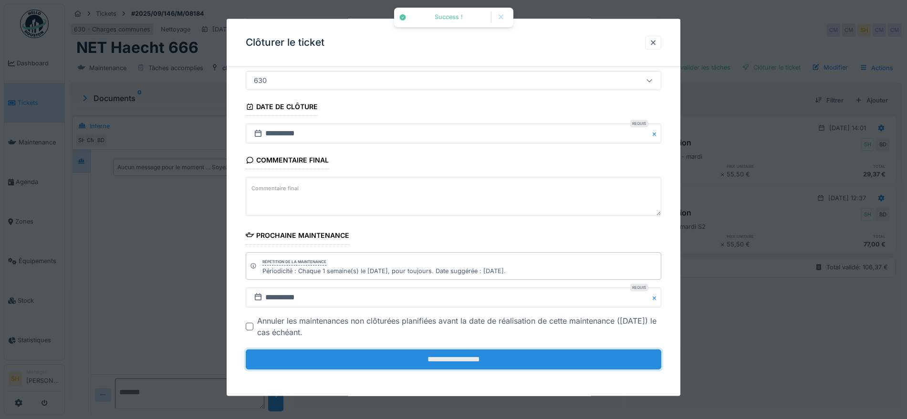
click at [535, 364] on input "**********" at bounding box center [454, 360] width 416 height 20
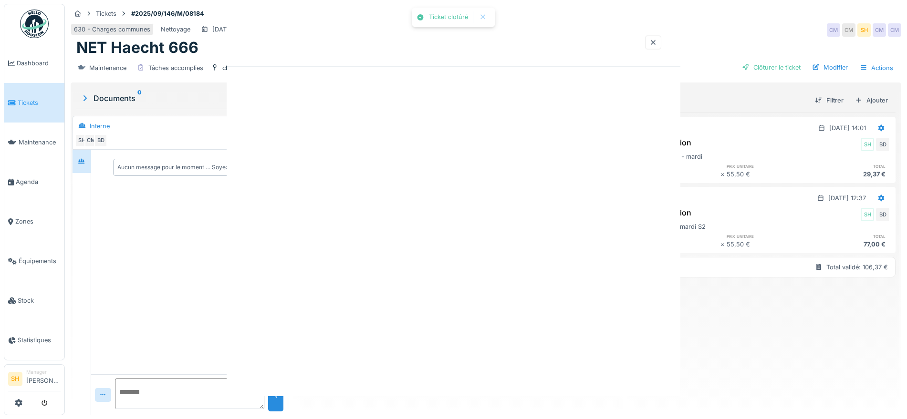
scroll to position [0, 0]
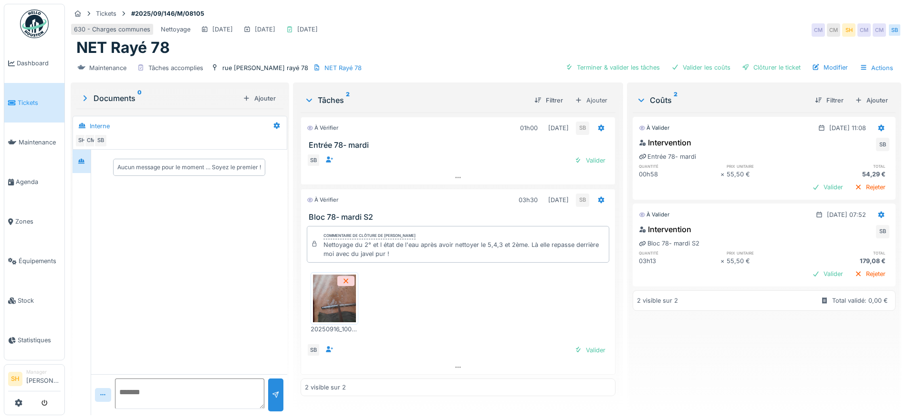
click at [335, 302] on img at bounding box center [334, 299] width 43 height 48
click at [596, 64] on div "Terminer & valider les tâches" at bounding box center [613, 67] width 102 height 13
drag, startPoint x: 676, startPoint y: 65, endPoint x: 684, endPoint y: 65, distance: 8.1
click at [677, 65] on div "Valider les coûts" at bounding box center [700, 67] width 67 height 13
click at [761, 67] on div "Clôturer le ticket" at bounding box center [771, 67] width 66 height 13
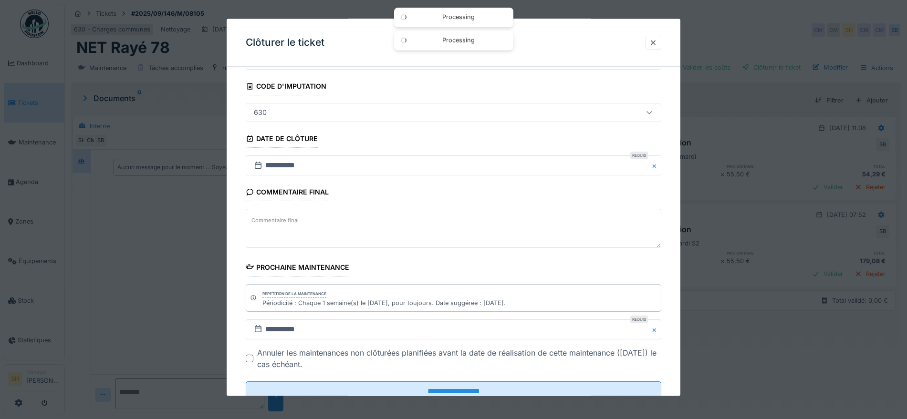
scroll to position [82, 0]
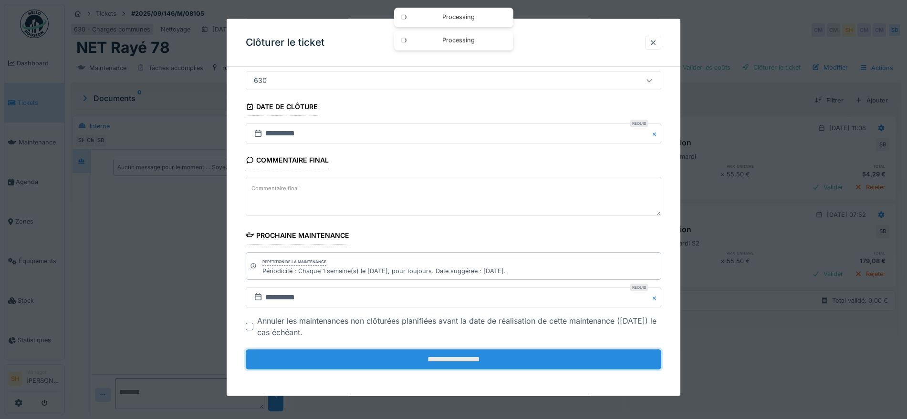
click at [426, 363] on input "**********" at bounding box center [454, 360] width 416 height 20
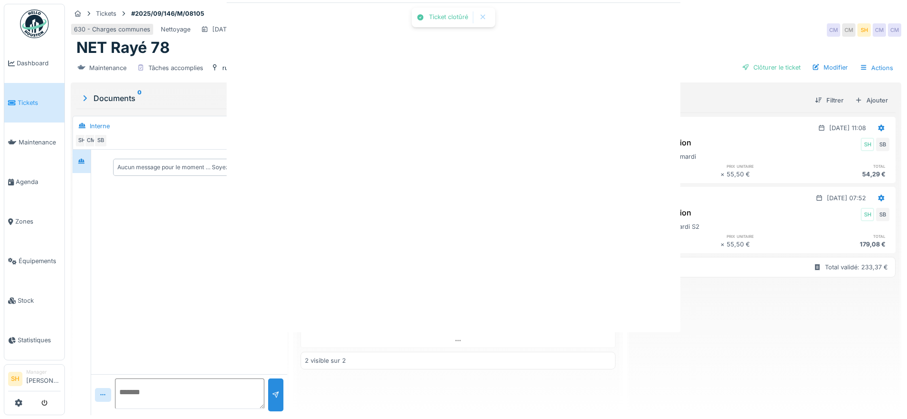
scroll to position [0, 0]
click at [477, 358] on div at bounding box center [453, 209] width 907 height 419
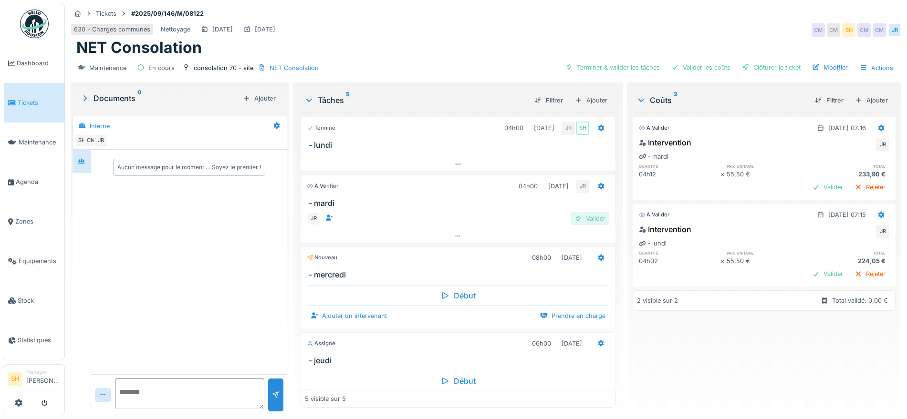
click at [577, 218] on div "Valider" at bounding box center [590, 218] width 39 height 13
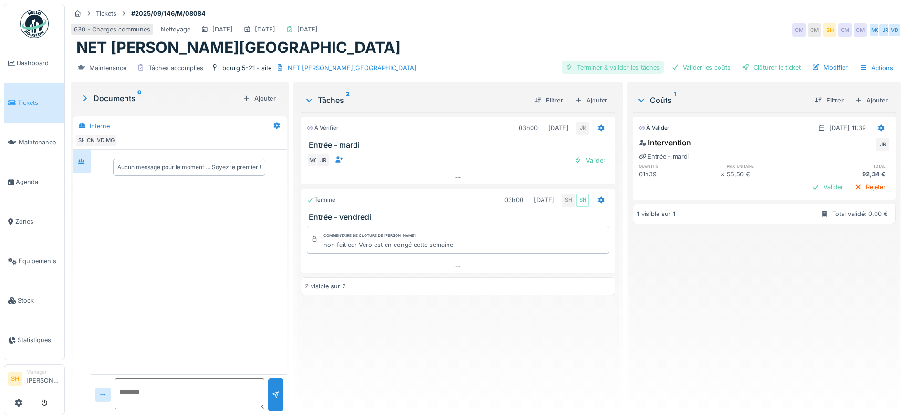
click at [637, 69] on div "Terminer & valider les tâches" at bounding box center [613, 67] width 102 height 13
drag, startPoint x: 691, startPoint y: 66, endPoint x: 763, endPoint y: 68, distance: 72.1
click at [693, 66] on div "Valider les coûts" at bounding box center [700, 67] width 67 height 13
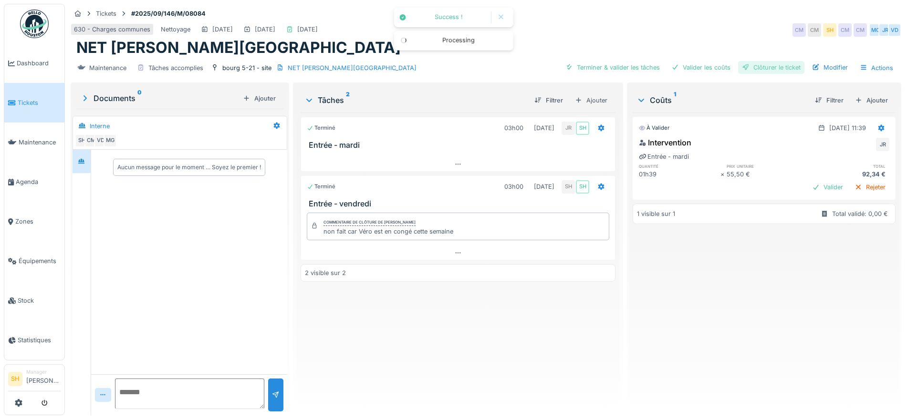
click at [764, 68] on div "Clôturer le ticket" at bounding box center [771, 67] width 66 height 13
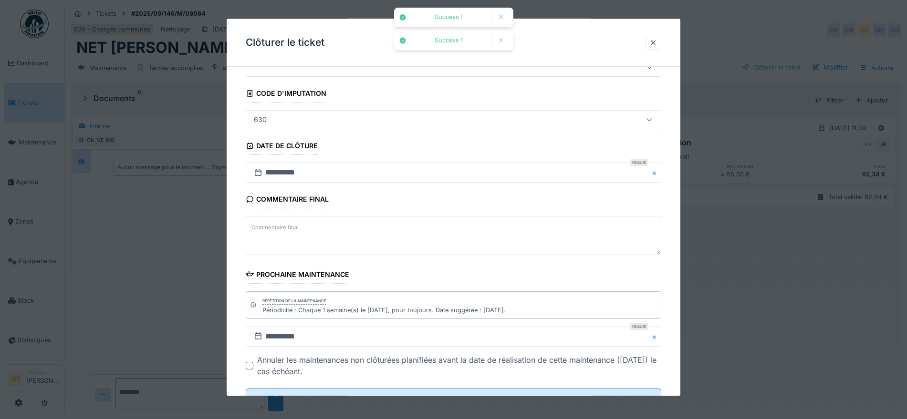
scroll to position [82, 0]
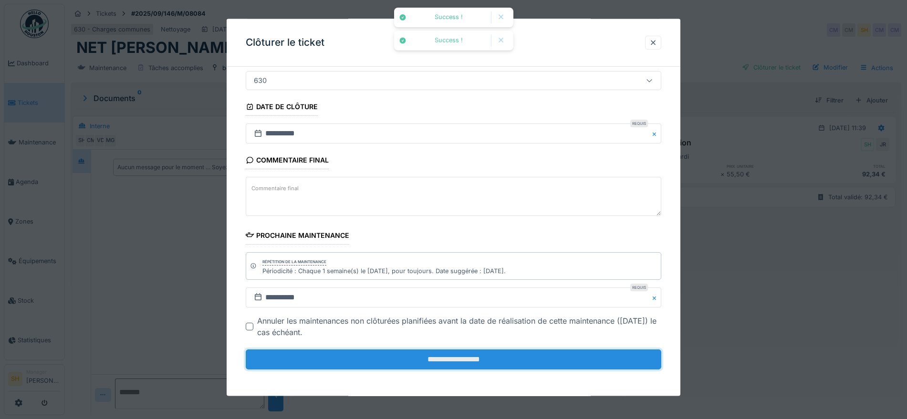
click at [509, 361] on input "**********" at bounding box center [454, 360] width 416 height 20
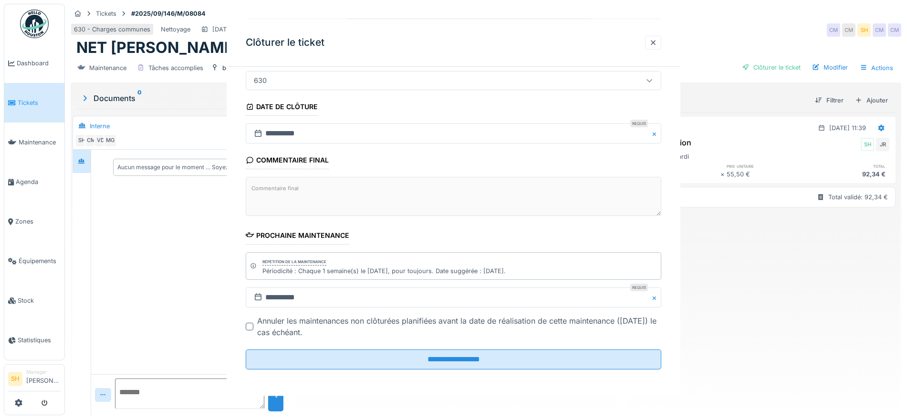
scroll to position [0, 0]
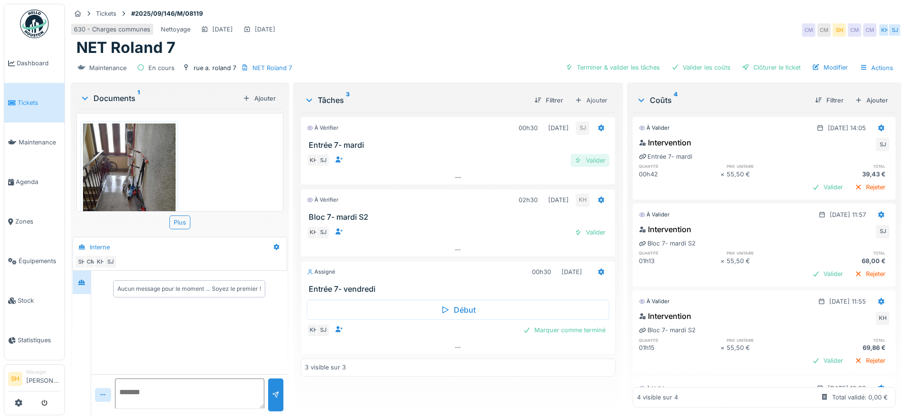
click at [587, 156] on div "Valider" at bounding box center [590, 160] width 39 height 13
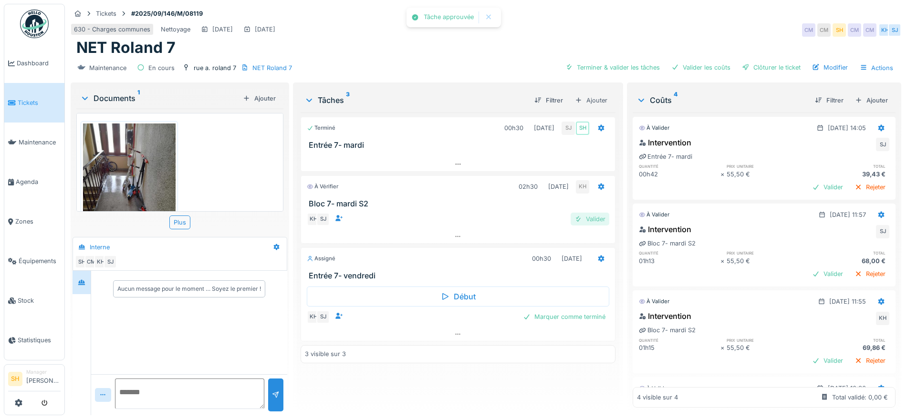
click at [588, 215] on div "Valider" at bounding box center [590, 219] width 39 height 13
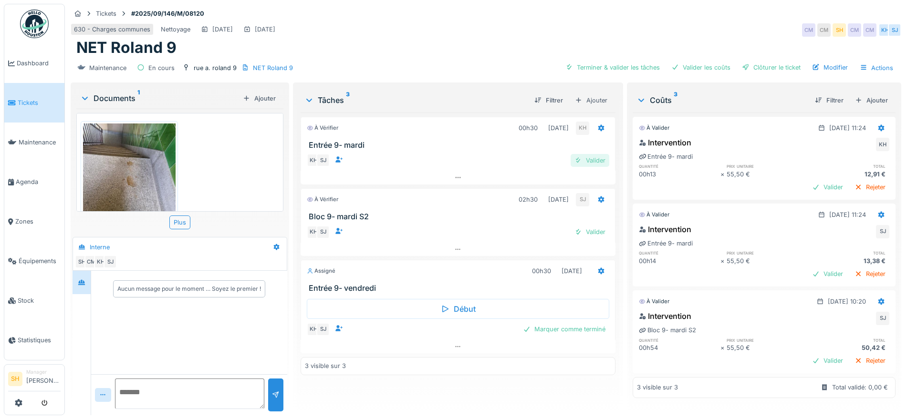
click at [596, 158] on div "Valider" at bounding box center [590, 160] width 39 height 13
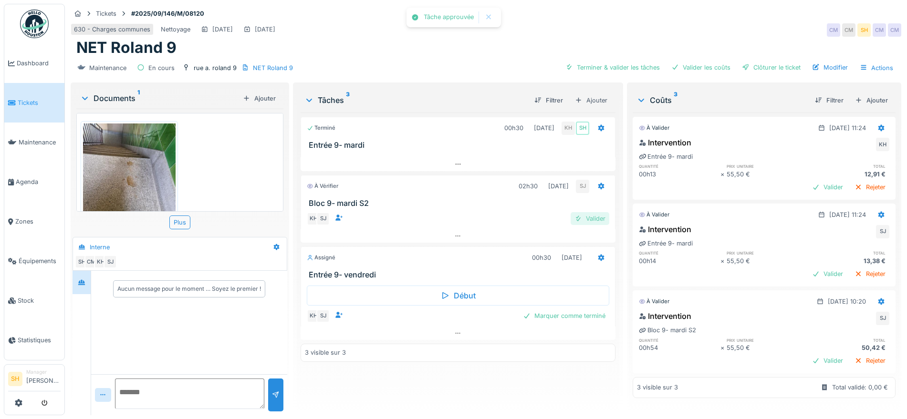
click at [590, 221] on div "Valider" at bounding box center [590, 218] width 39 height 13
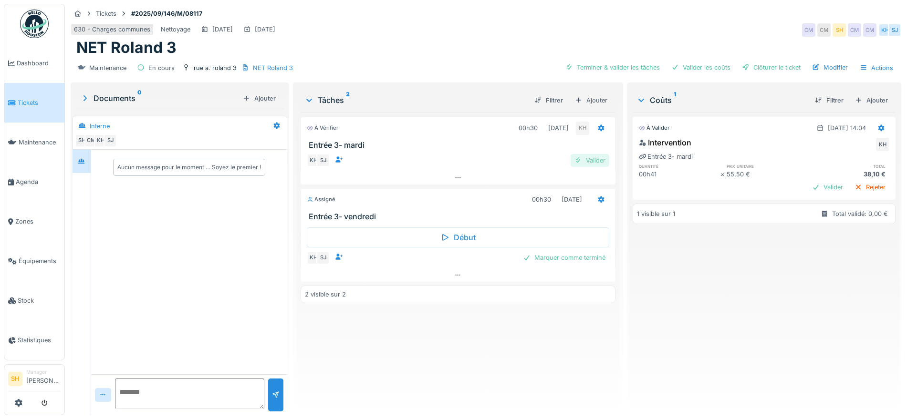
click at [589, 156] on div "Valider" at bounding box center [590, 160] width 39 height 13
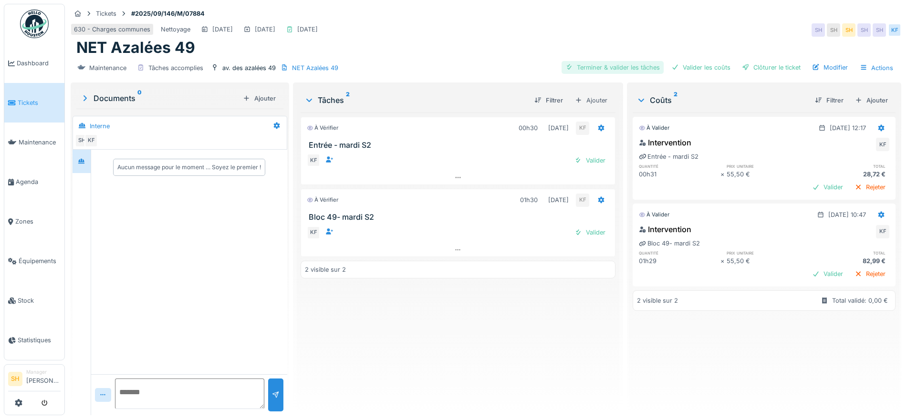
click at [611, 67] on div "Terminer & valider les tâches" at bounding box center [613, 67] width 102 height 13
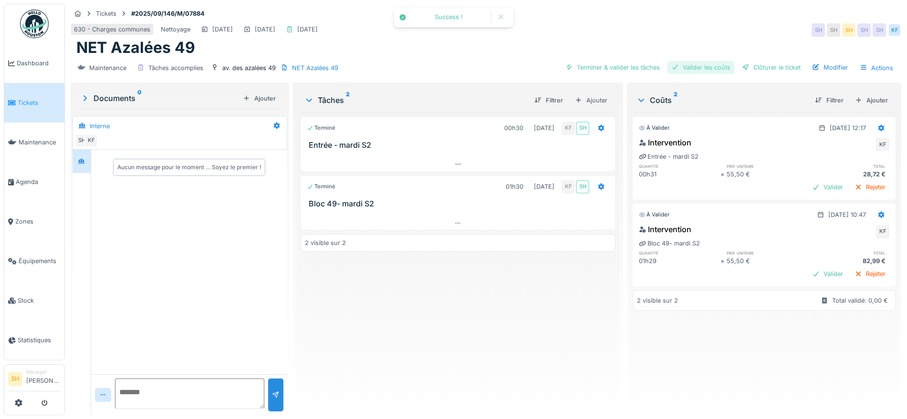
drag, startPoint x: 692, startPoint y: 67, endPoint x: 697, endPoint y: 67, distance: 4.8
click at [693, 67] on div "Valider les coûts" at bounding box center [700, 67] width 67 height 13
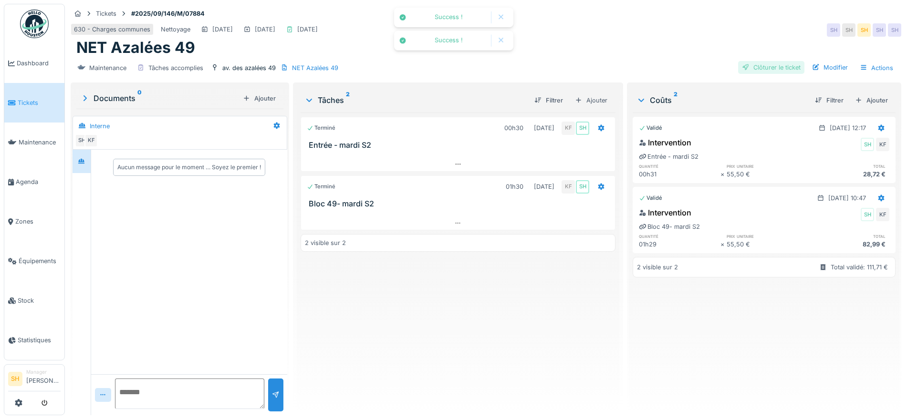
click at [744, 67] on div "Clôturer le ticket" at bounding box center [771, 67] width 66 height 13
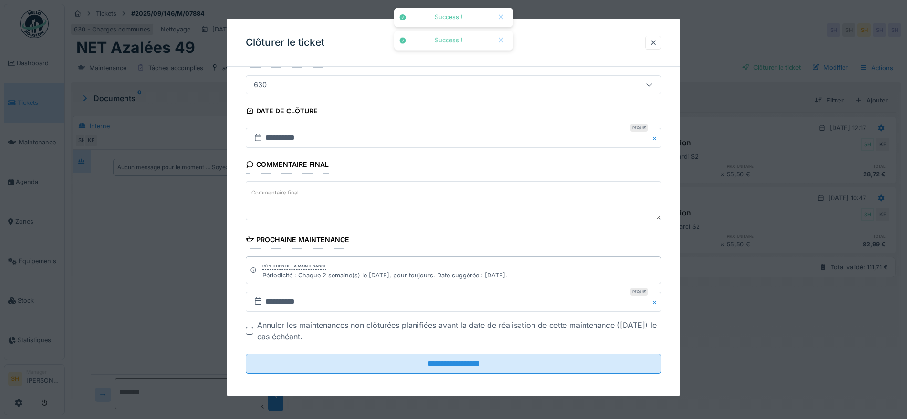
scroll to position [82, 0]
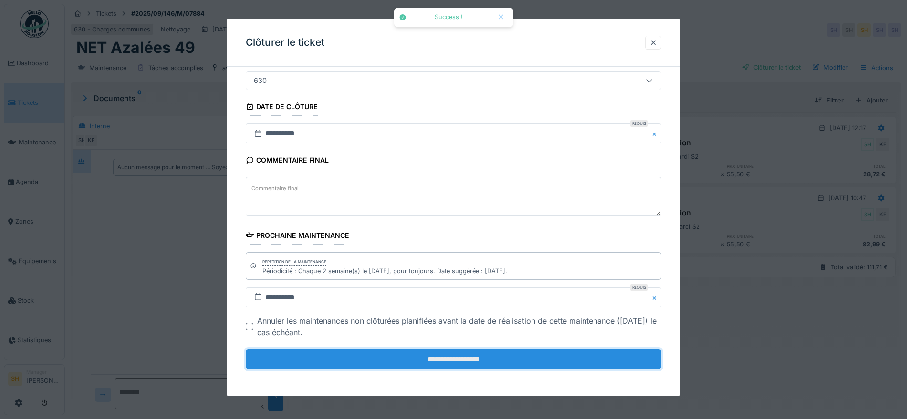
click at [422, 355] on input "**********" at bounding box center [454, 360] width 416 height 20
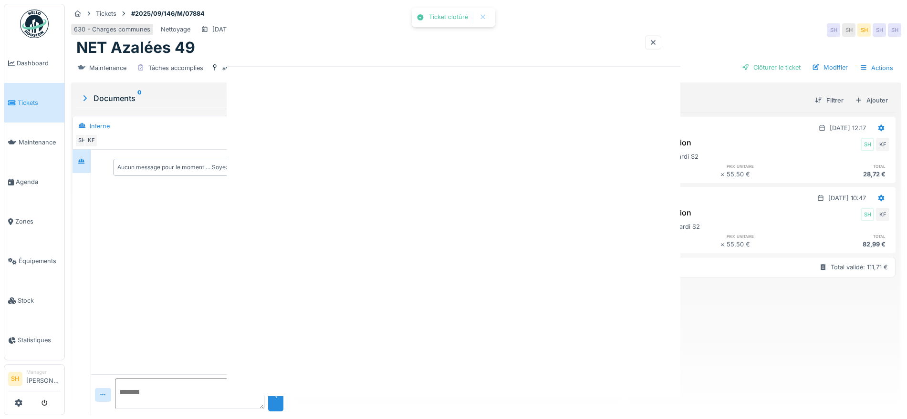
scroll to position [0, 0]
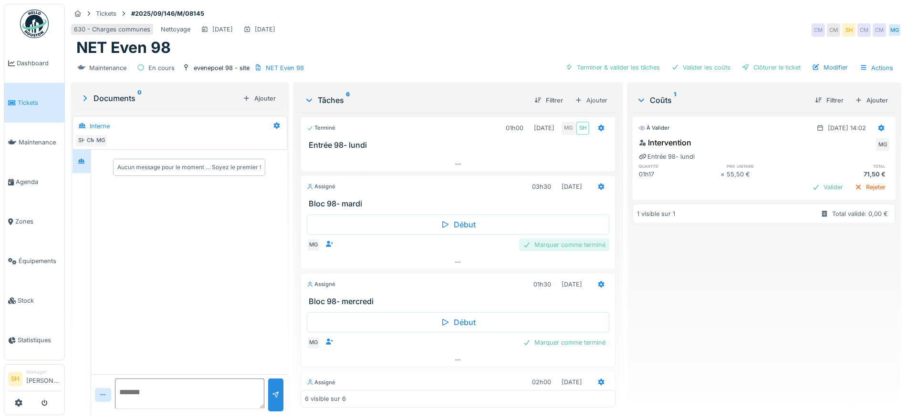
click at [546, 242] on div "Marquer comme terminé" at bounding box center [564, 245] width 90 height 13
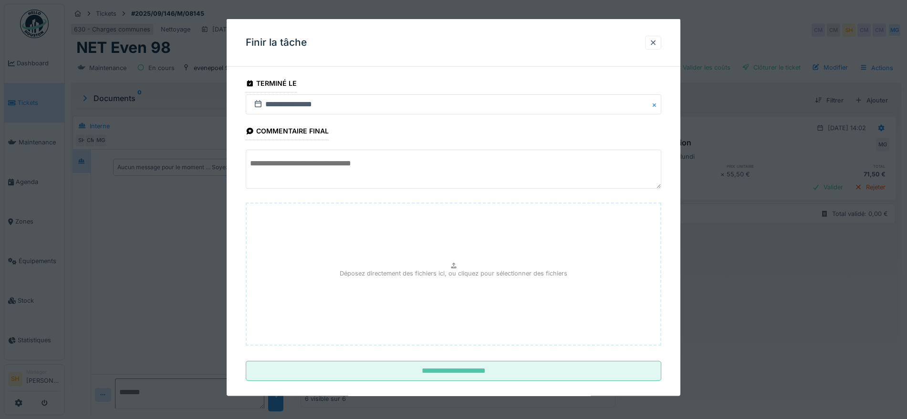
click at [450, 178] on textarea at bounding box center [454, 169] width 416 height 39
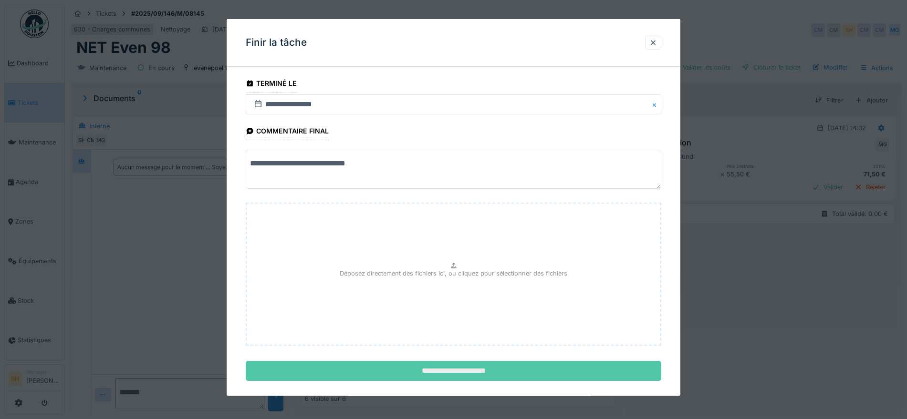
type textarea "**********"
click at [509, 370] on input "**********" at bounding box center [454, 371] width 416 height 20
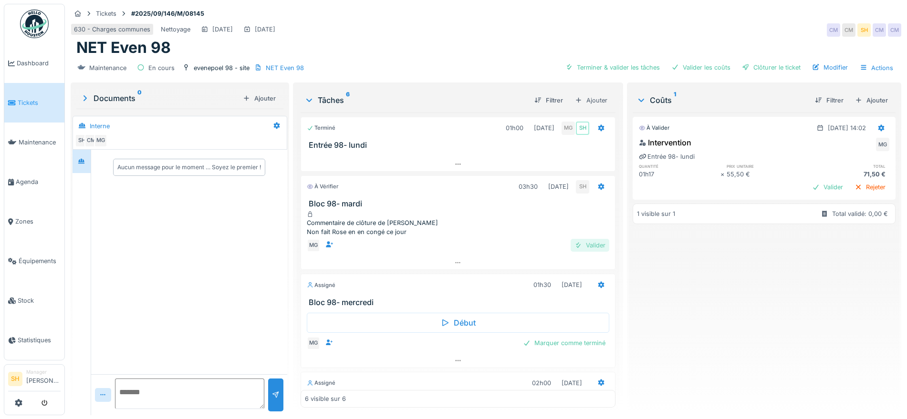
click at [575, 248] on div "Valider" at bounding box center [590, 245] width 39 height 13
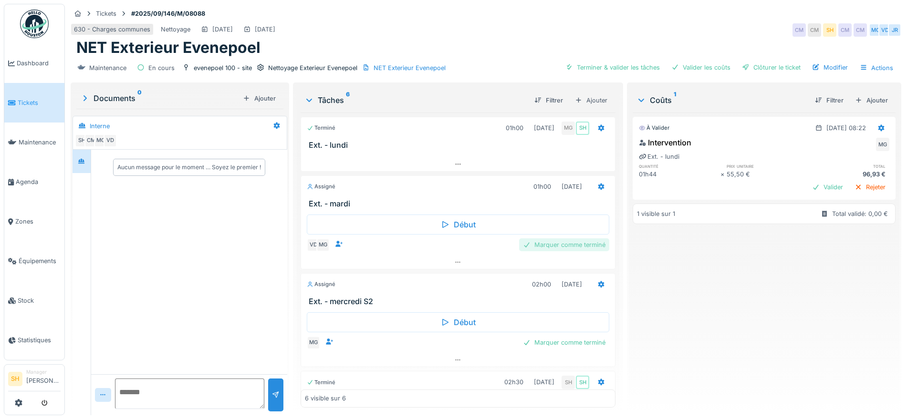
click at [546, 242] on div "Marquer comme terminé" at bounding box center [564, 245] width 90 height 13
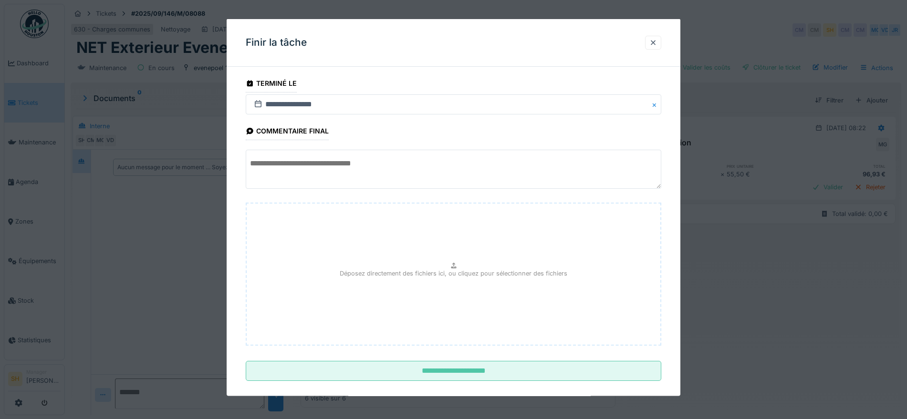
click at [396, 167] on textarea at bounding box center [454, 169] width 416 height 39
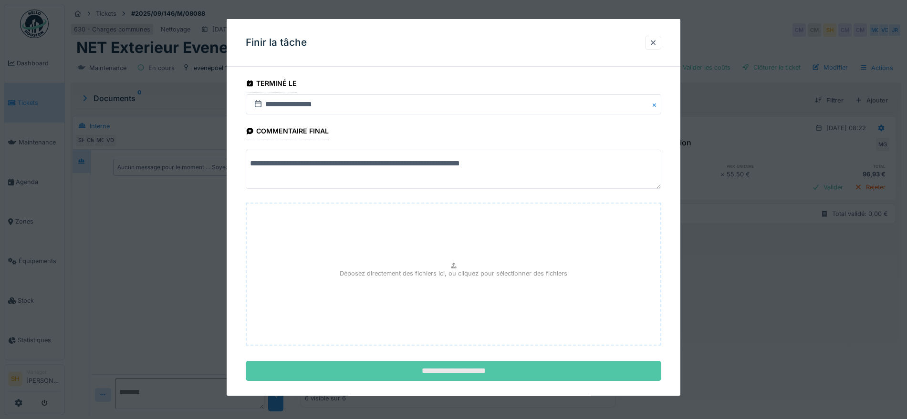
type textarea "**********"
click at [435, 372] on input "**********" at bounding box center [454, 371] width 416 height 20
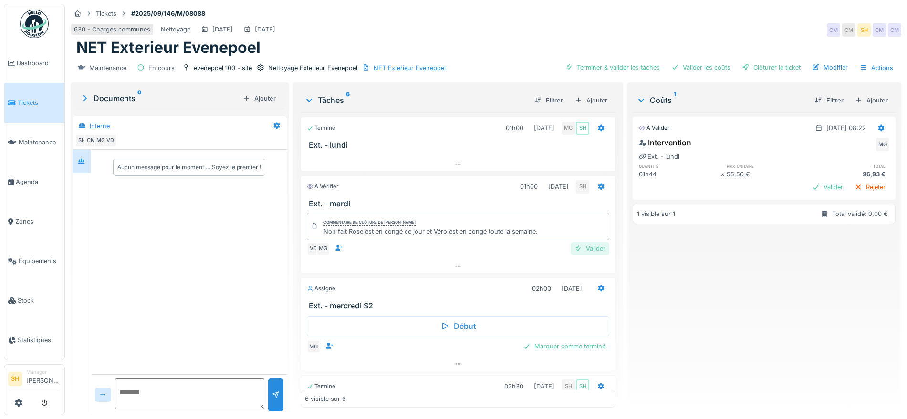
click at [572, 249] on div "Valider" at bounding box center [590, 248] width 39 height 13
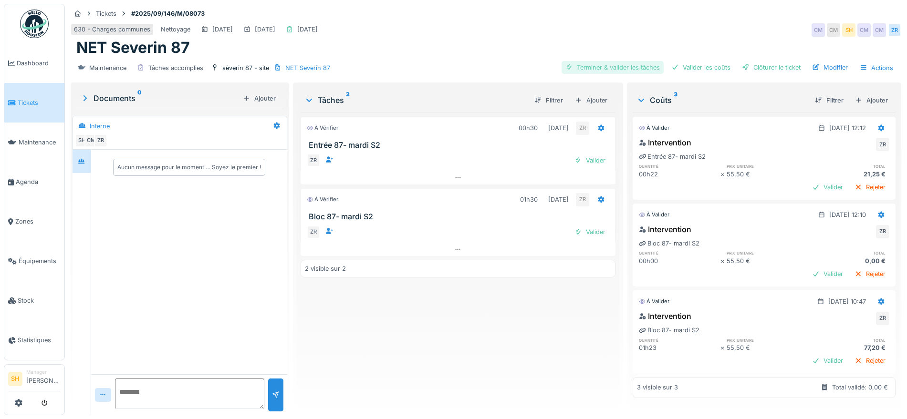
click at [618, 63] on div "Terminer & valider les tâches" at bounding box center [613, 67] width 102 height 13
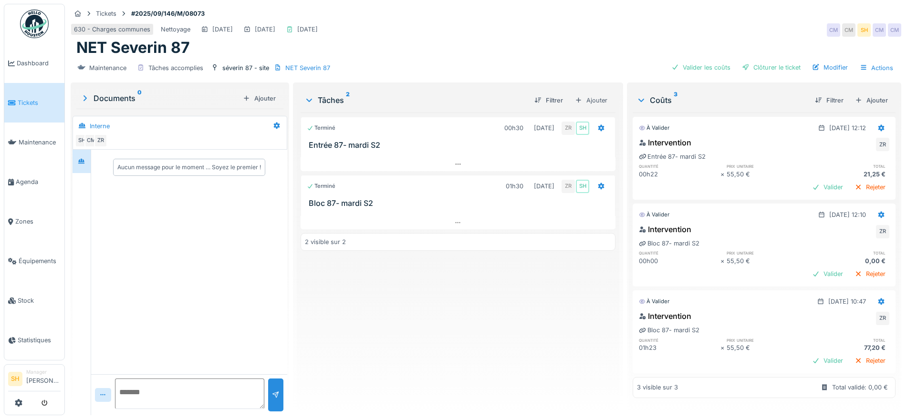
scroll to position [9, 0]
click at [878, 212] on icon at bounding box center [881, 215] width 6 height 7
click at [869, 235] on div "Supprimer" at bounding box center [871, 242] width 46 height 14
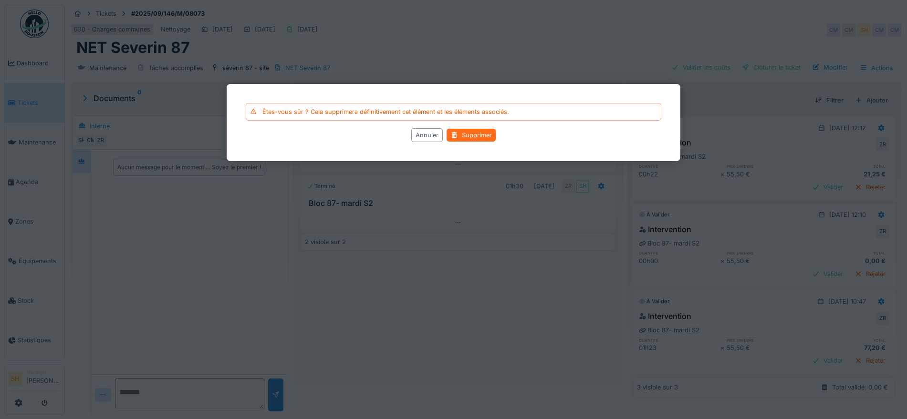
click at [466, 135] on div "Supprimer" at bounding box center [471, 135] width 49 height 13
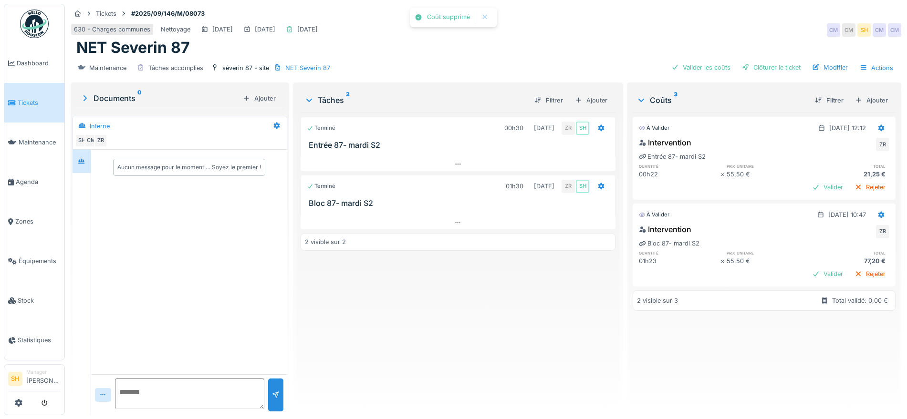
scroll to position [0, 0]
